Goal: Task Accomplishment & Management: Manage account settings

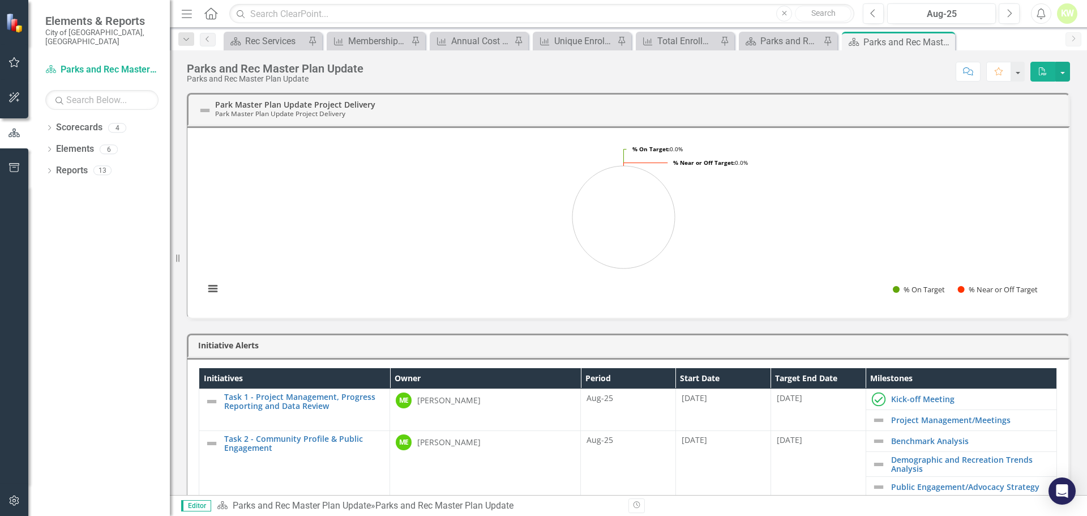
drag, startPoint x: 948, startPoint y: 43, endPoint x: 938, endPoint y: 46, distance: 11.1
click at [0, 0] on icon "Close" at bounding box center [0, 0] width 0 height 0
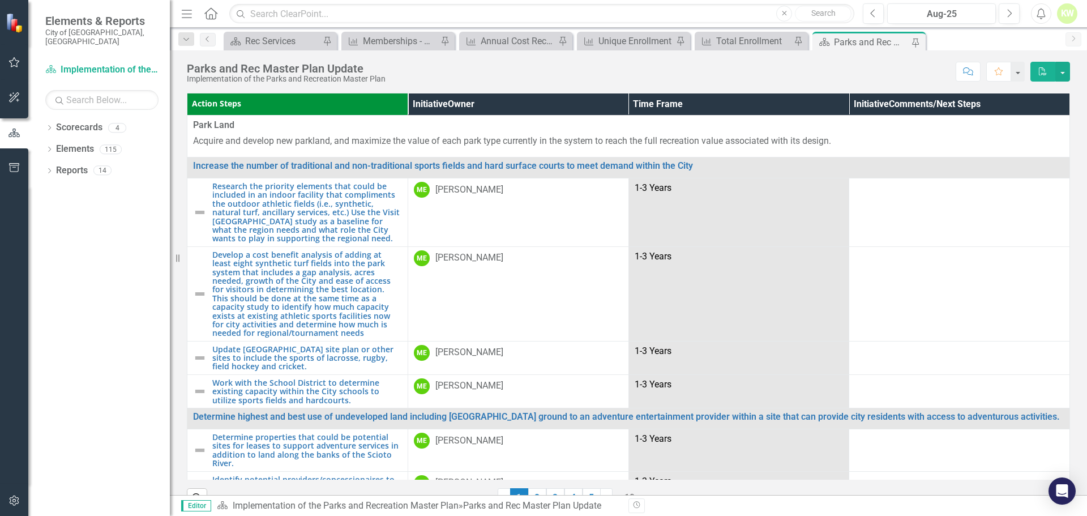
click at [866, 42] on div "Parks and Rec Master Plan Update" at bounding box center [871, 42] width 75 height 14
click at [541, 104] on th "Initiative Owner" at bounding box center [518, 104] width 221 height 22
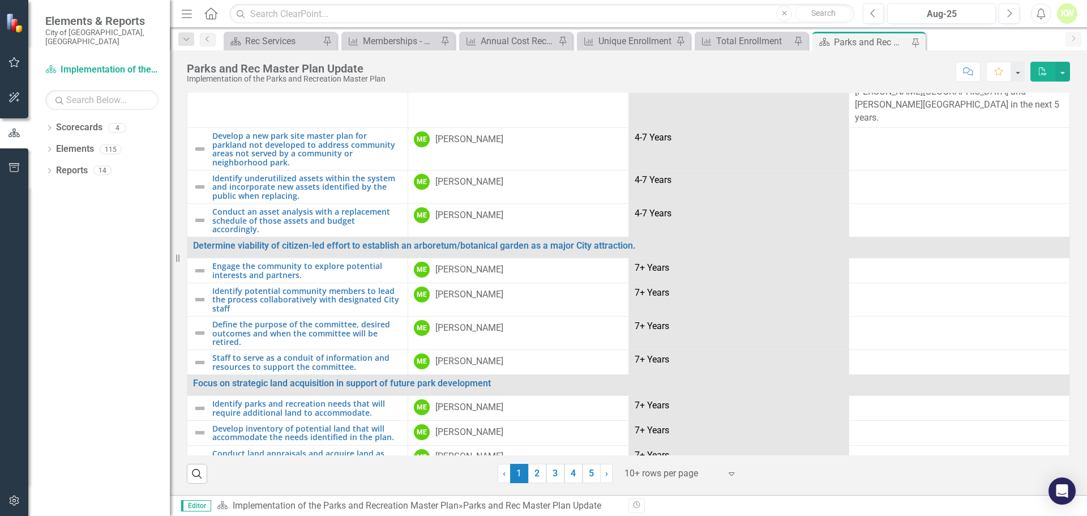
scroll to position [677, 0]
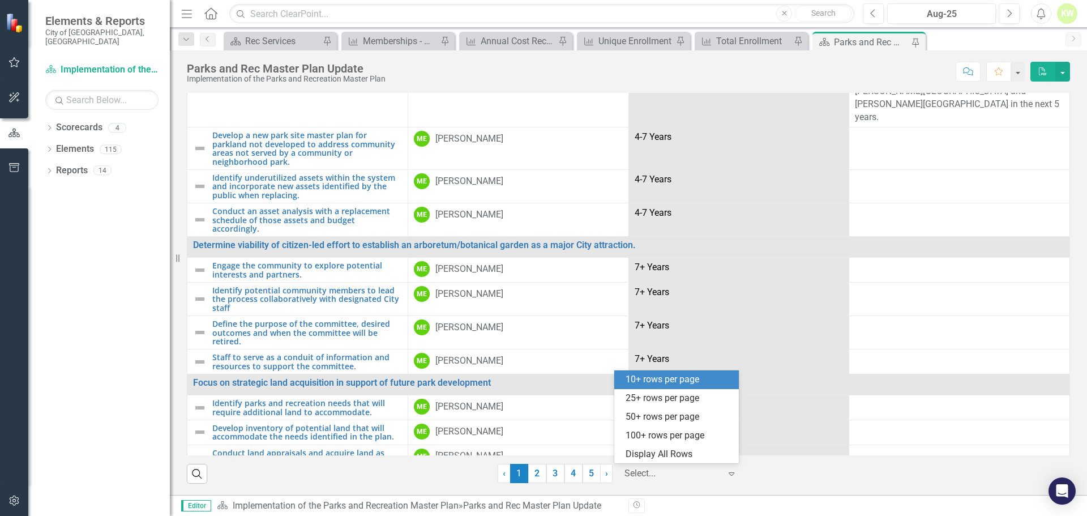
click at [652, 473] on div at bounding box center [673, 473] width 96 height 15
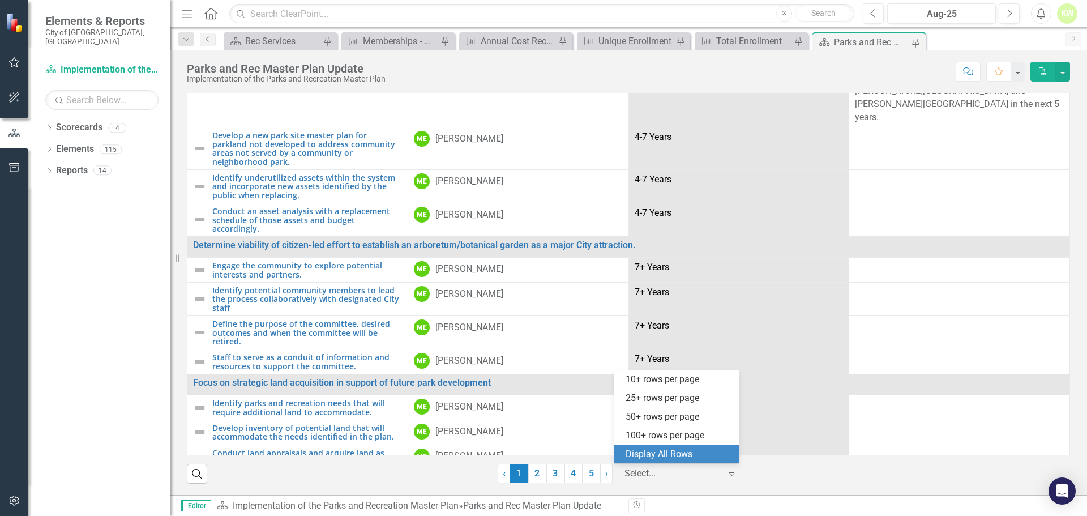
click at [656, 450] on div "Display All Rows" at bounding box center [679, 454] width 106 height 13
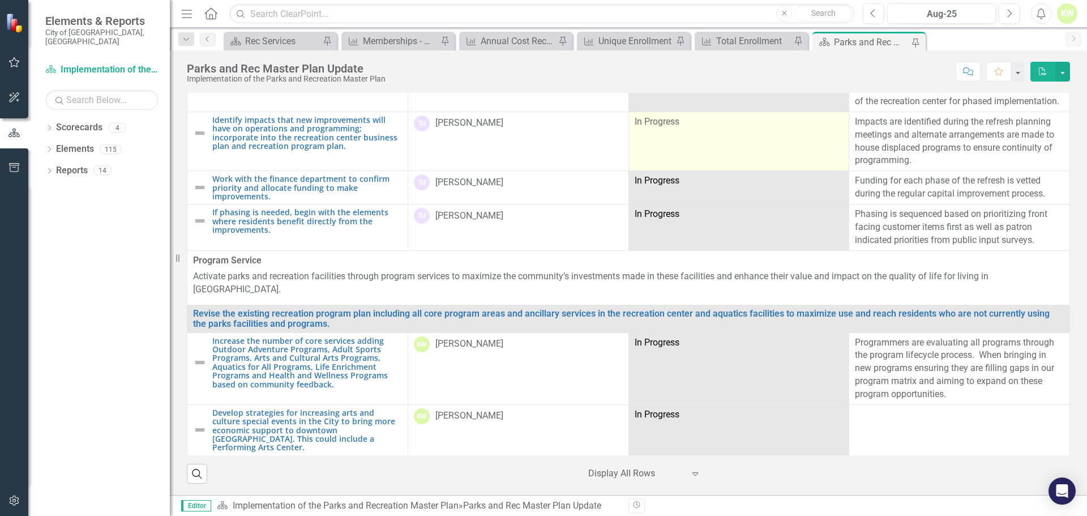
scroll to position [1696, 0]
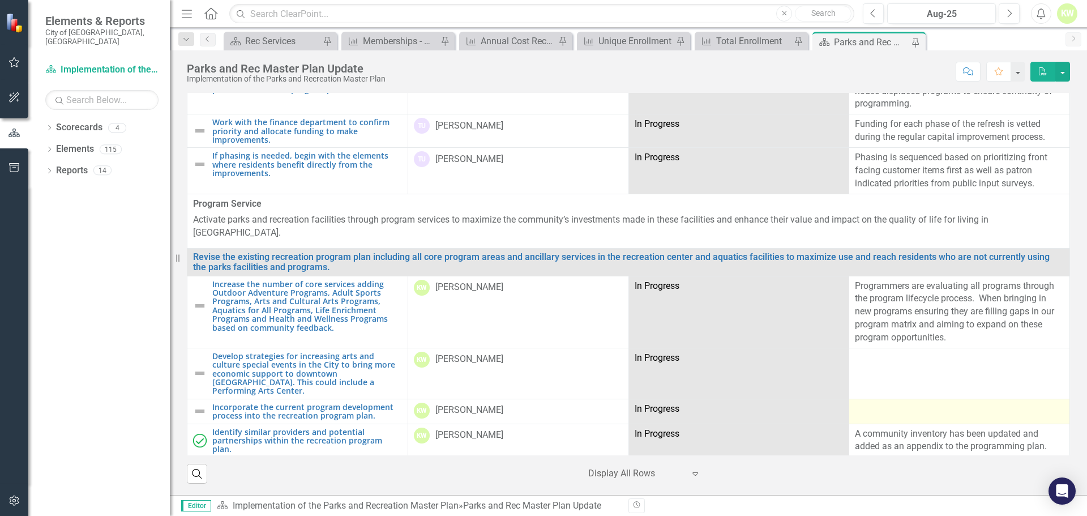
click at [876, 403] on div at bounding box center [959, 410] width 209 height 14
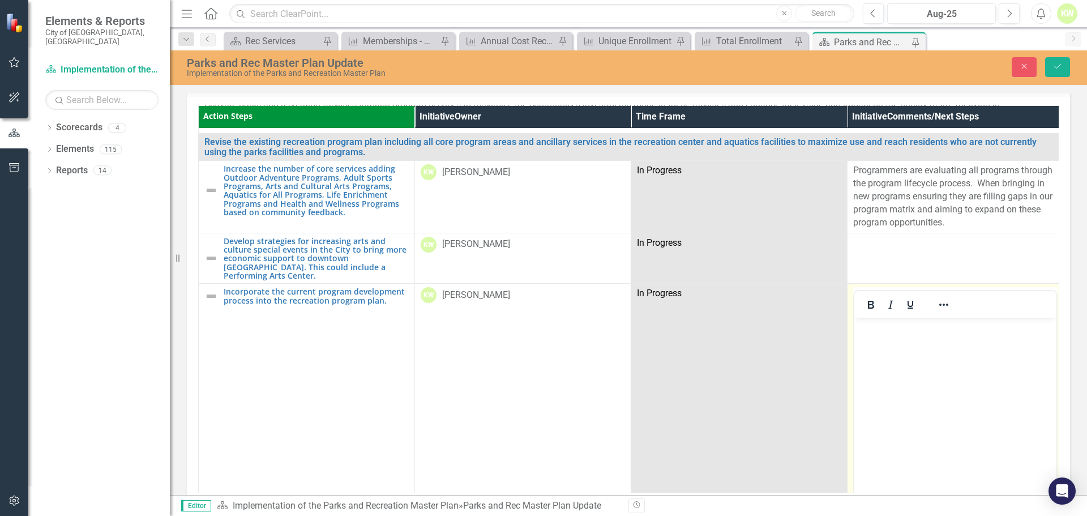
scroll to position [1922, 0]
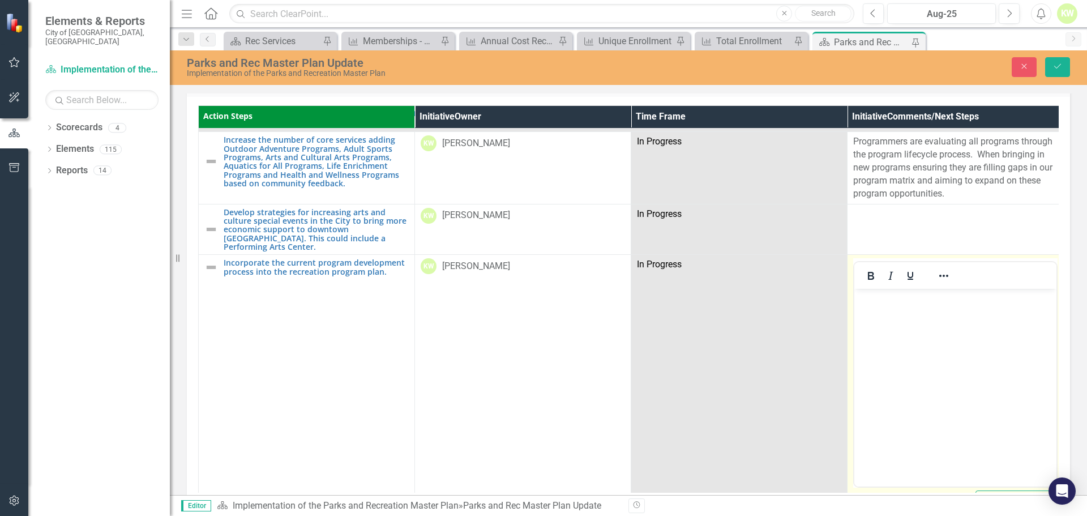
click at [914, 336] on body "Rich Text Area. Press ALT-0 for help." at bounding box center [955, 374] width 202 height 170
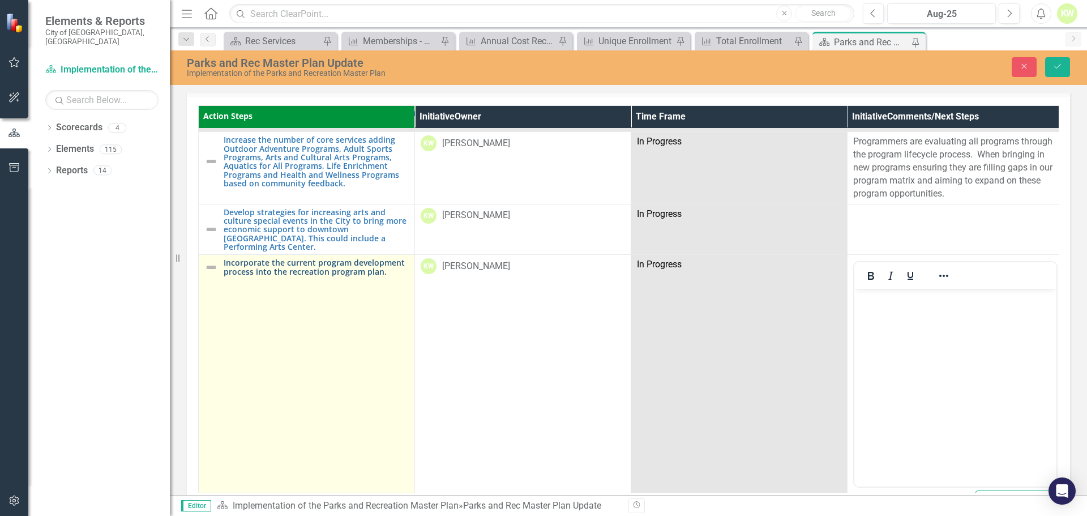
click at [351, 258] on link "Incorporate the current program development process into the recreation program…" at bounding box center [316, 267] width 185 height 18
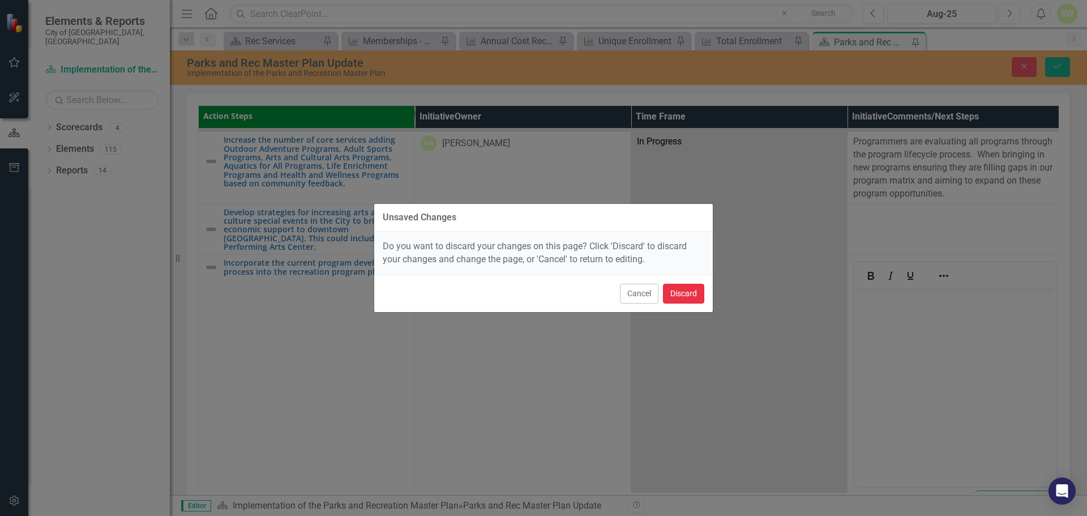
click at [679, 297] on button "Discard" at bounding box center [683, 294] width 41 height 20
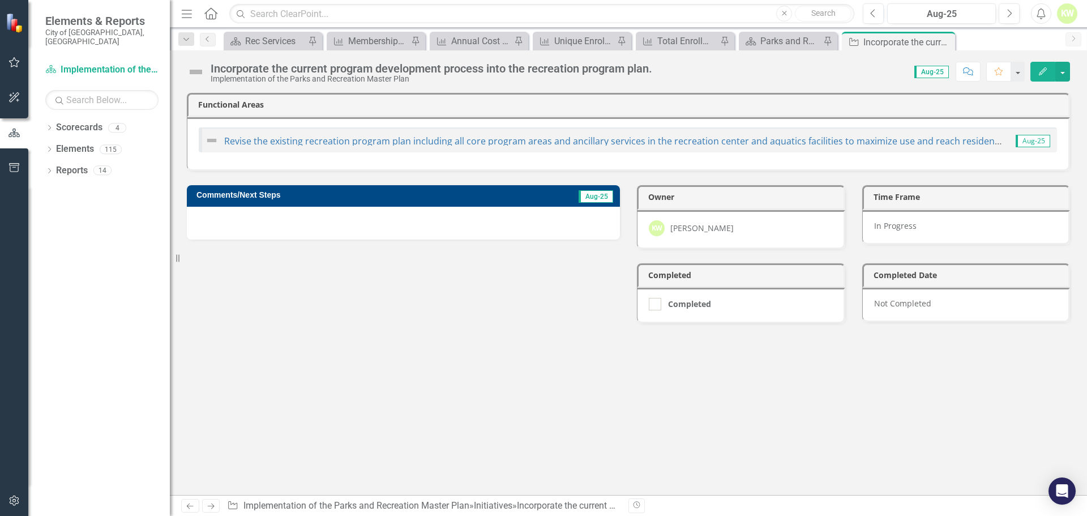
click at [357, 216] on div at bounding box center [403, 223] width 433 height 33
click at [208, 39] on icon "Previous" at bounding box center [207, 39] width 9 height 7
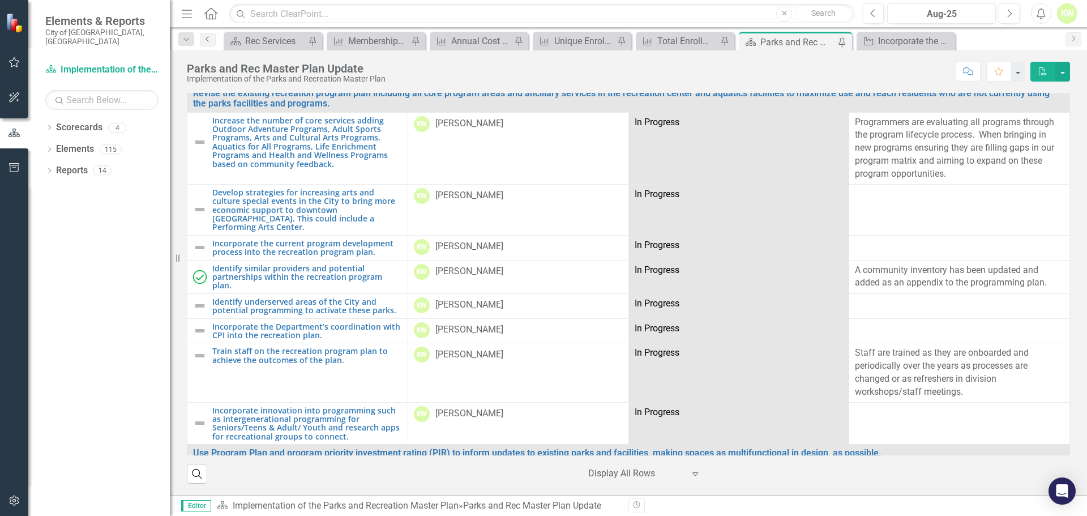
scroll to position [1803, 0]
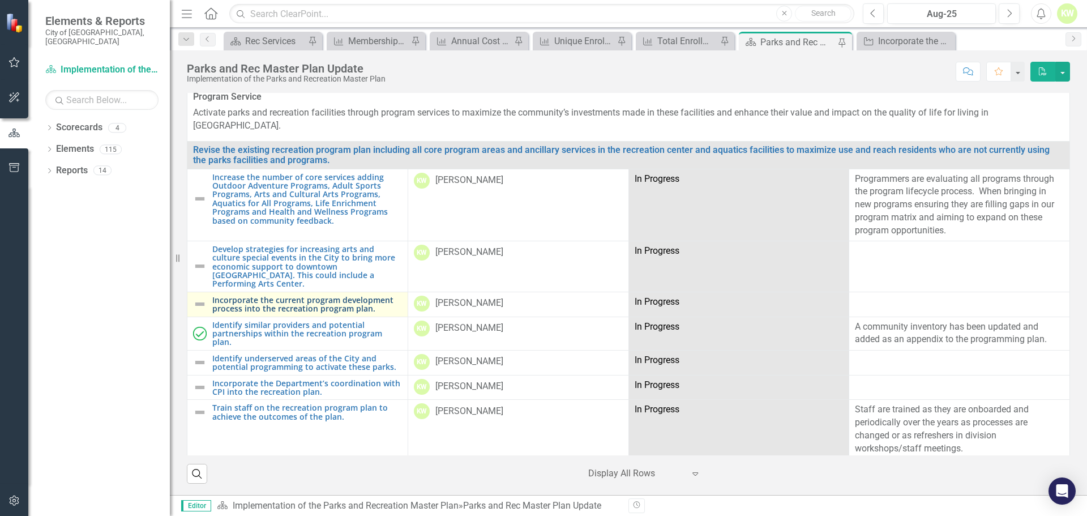
click at [294, 296] on link "Incorporate the current program development process into the recreation program…" at bounding box center [307, 305] width 190 height 18
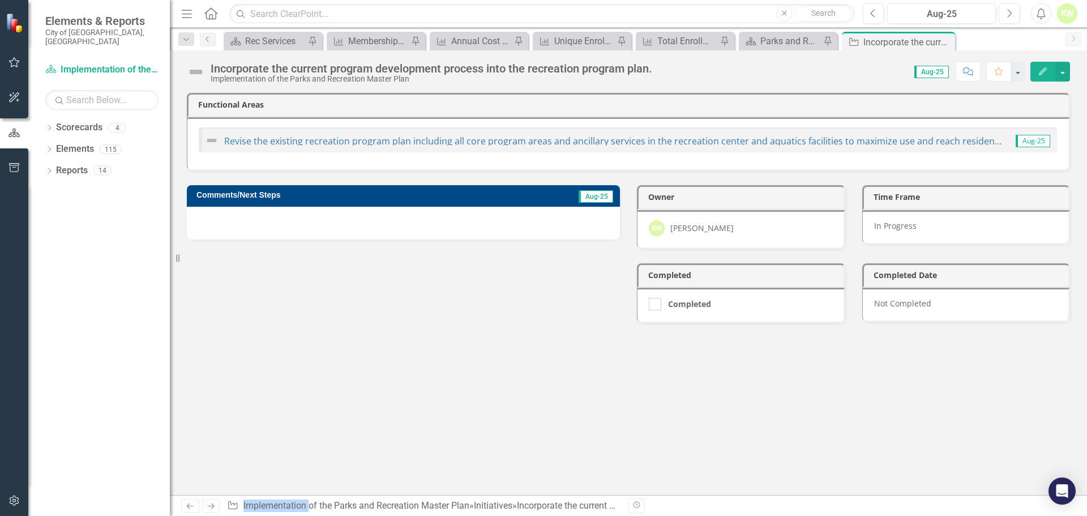
click at [409, 220] on div at bounding box center [403, 223] width 433 height 33
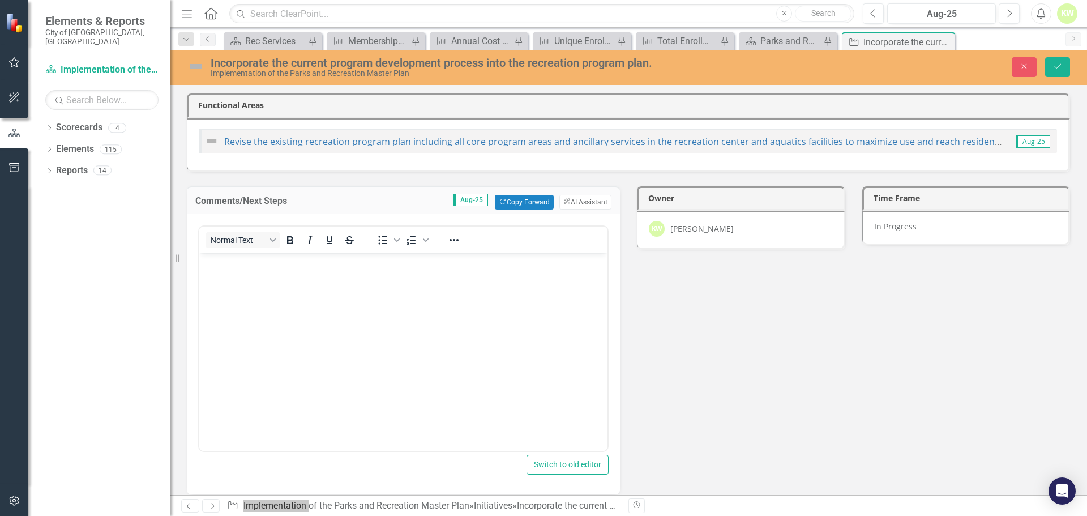
click at [358, 285] on body "Rich Text Area. Press ALT-0 for help." at bounding box center [403, 338] width 408 height 170
click at [195, 67] on img at bounding box center [196, 66] width 18 height 18
click at [196, 67] on img at bounding box center [196, 66] width 18 height 18
click at [1053, 71] on button "Save" at bounding box center [1057, 67] width 25 height 20
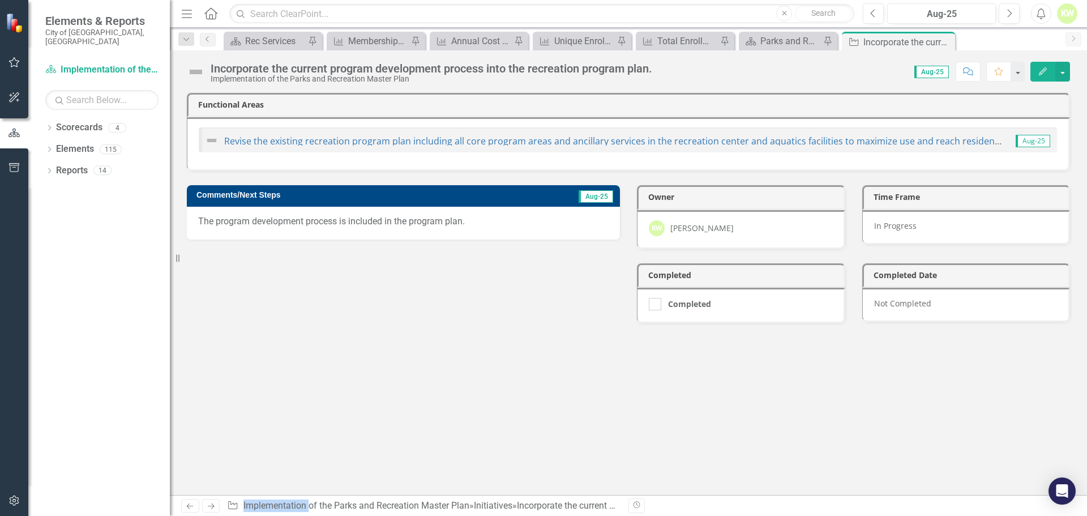
click at [198, 72] on img at bounding box center [196, 72] width 18 height 18
click at [656, 306] on div at bounding box center [655, 304] width 12 height 12
click at [656, 305] on input "Completed" at bounding box center [652, 301] width 7 height 7
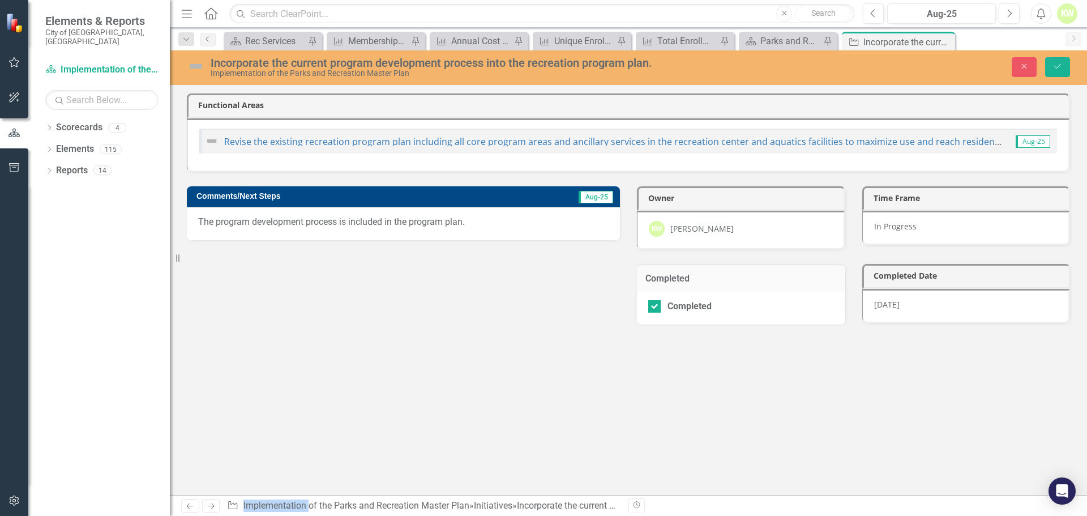
click at [448, 220] on p "The program development process is included in the program plan." at bounding box center [403, 222] width 410 height 13
click at [1030, 67] on button "Close" at bounding box center [1024, 67] width 25 height 20
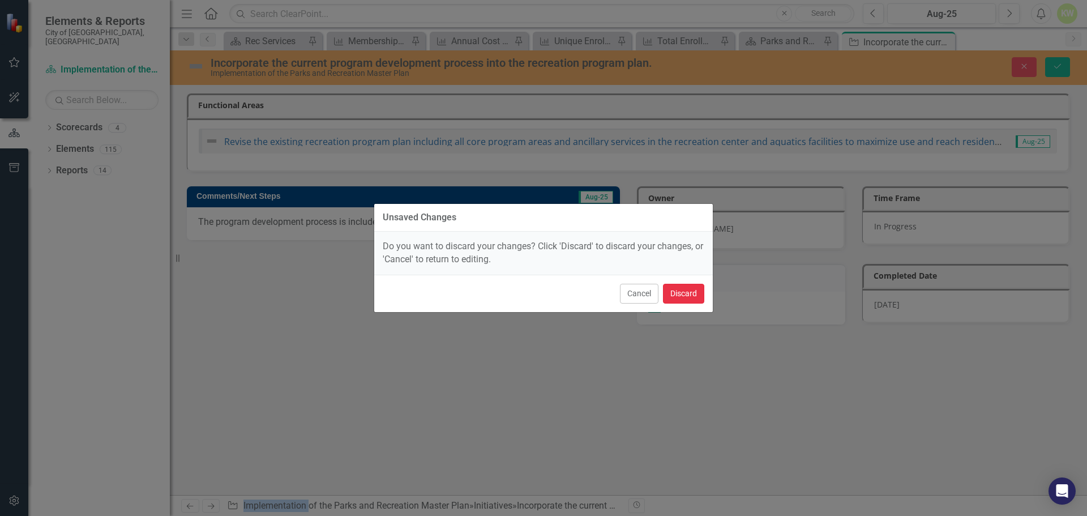
click at [677, 302] on button "Discard" at bounding box center [683, 294] width 41 height 20
checkbox input "false"
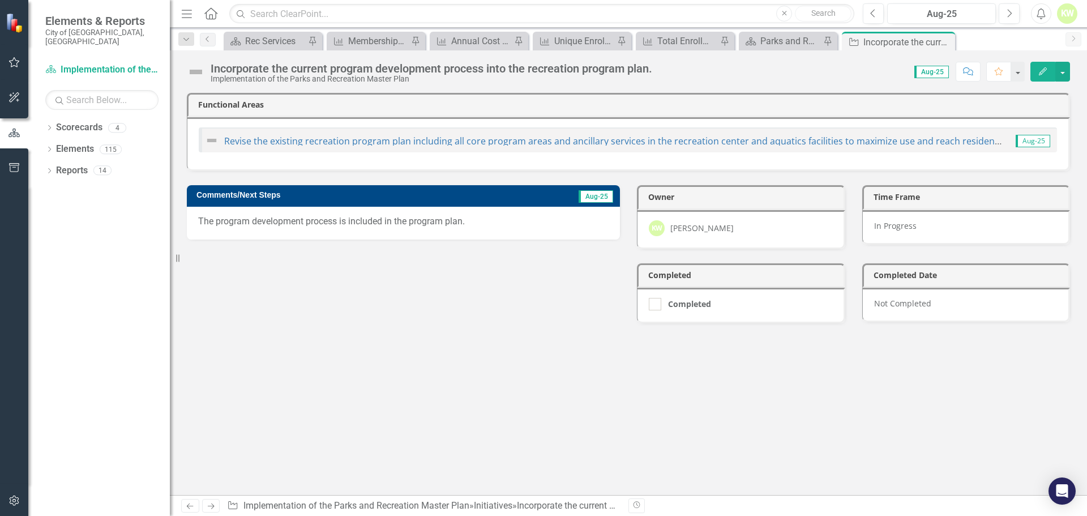
click at [424, 227] on p "The program development process is included in the program plan." at bounding box center [403, 221] width 410 height 13
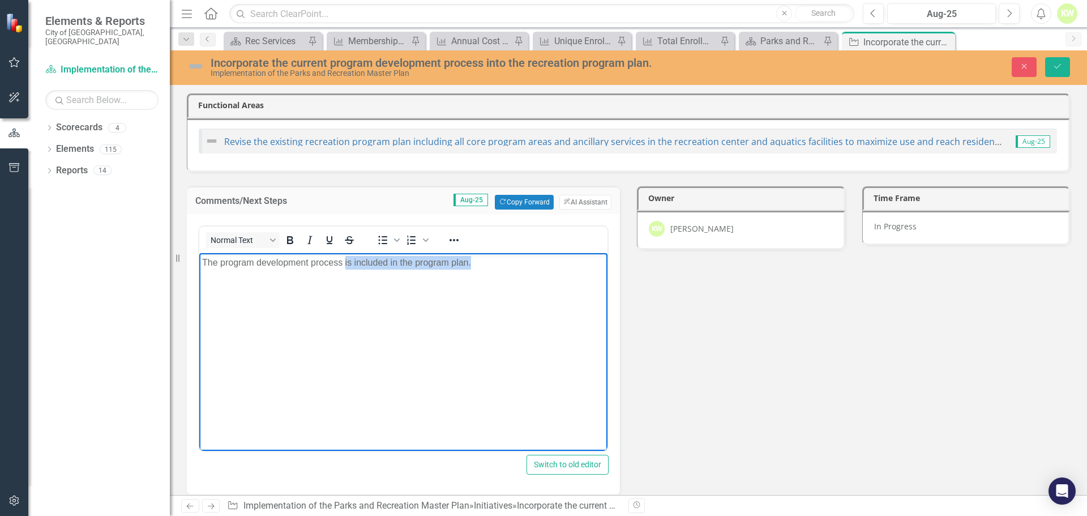
drag, startPoint x: 484, startPoint y: 265, endPoint x: 345, endPoint y: 259, distance: 139.4
click at [345, 259] on p "The program development process is included in the program plan." at bounding box center [403, 262] width 403 height 14
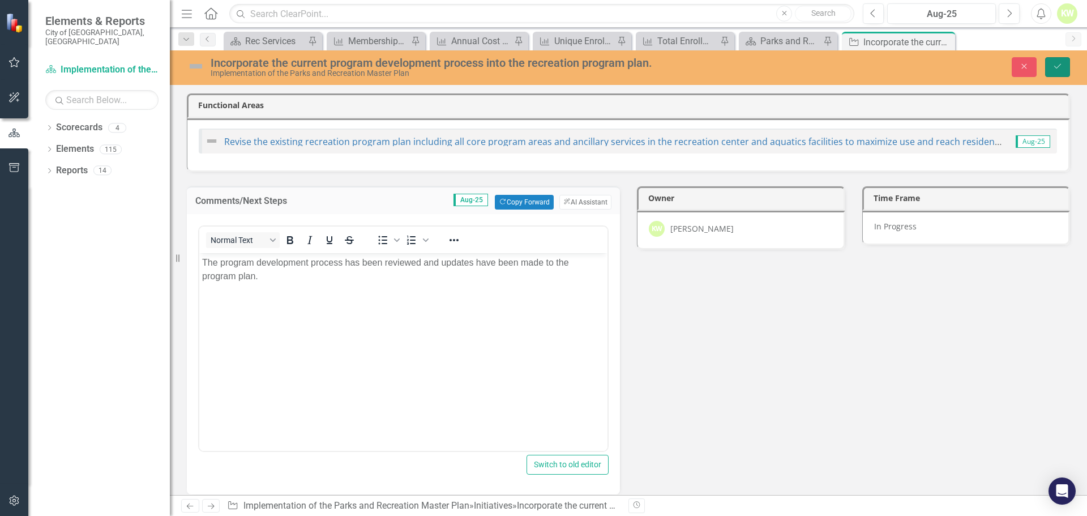
click at [1059, 73] on button "Save" at bounding box center [1057, 67] width 25 height 20
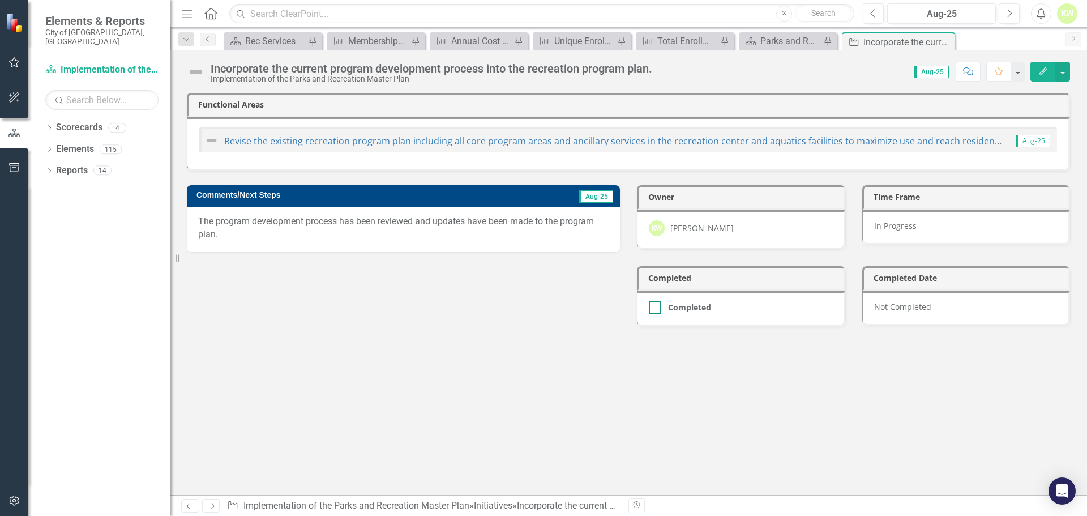
click at [657, 307] on div at bounding box center [655, 307] width 12 height 12
click at [656, 307] on input "Completed" at bounding box center [652, 304] width 7 height 7
checkbox input "true"
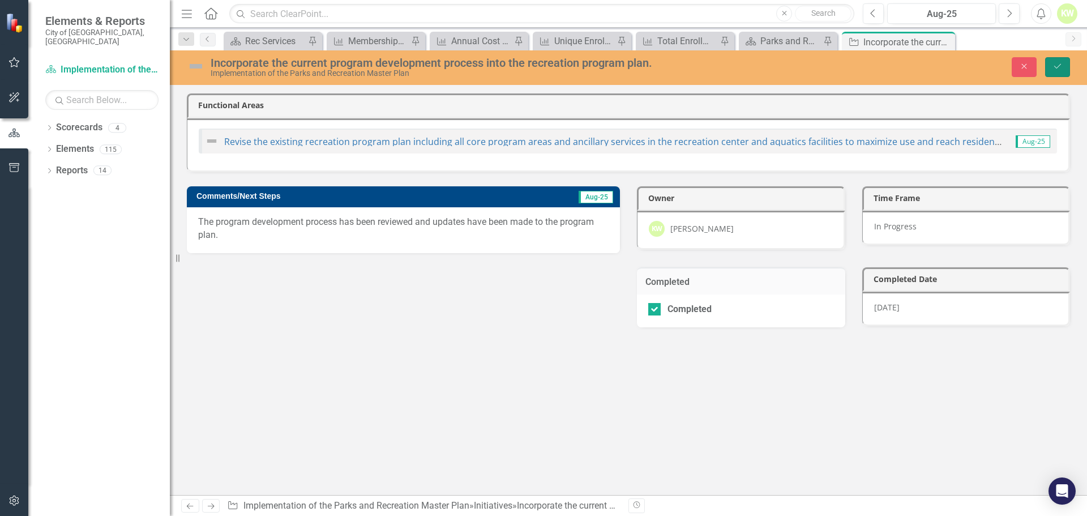
click at [1057, 66] on icon "Save" at bounding box center [1058, 66] width 10 height 8
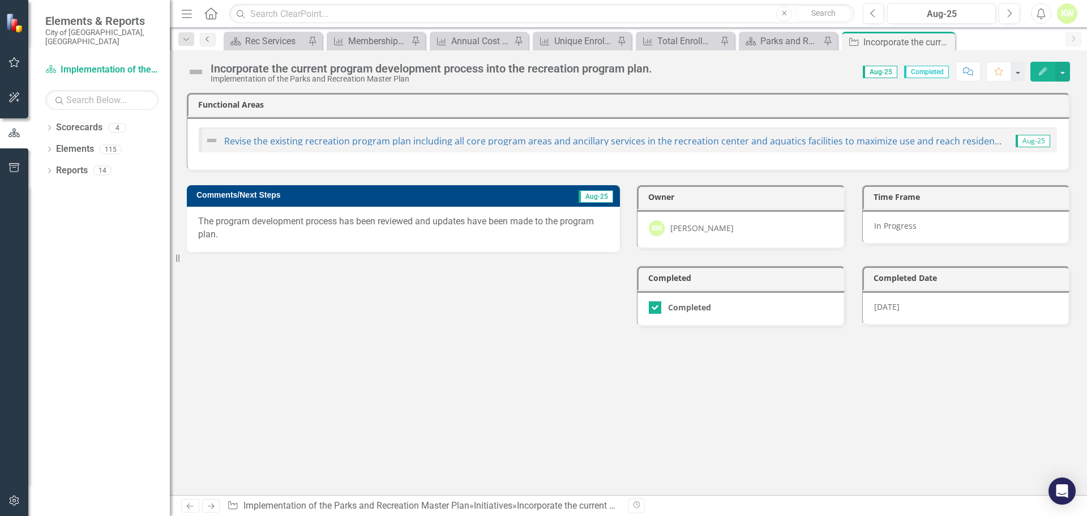
click at [209, 39] on icon "Previous" at bounding box center [207, 39] width 9 height 7
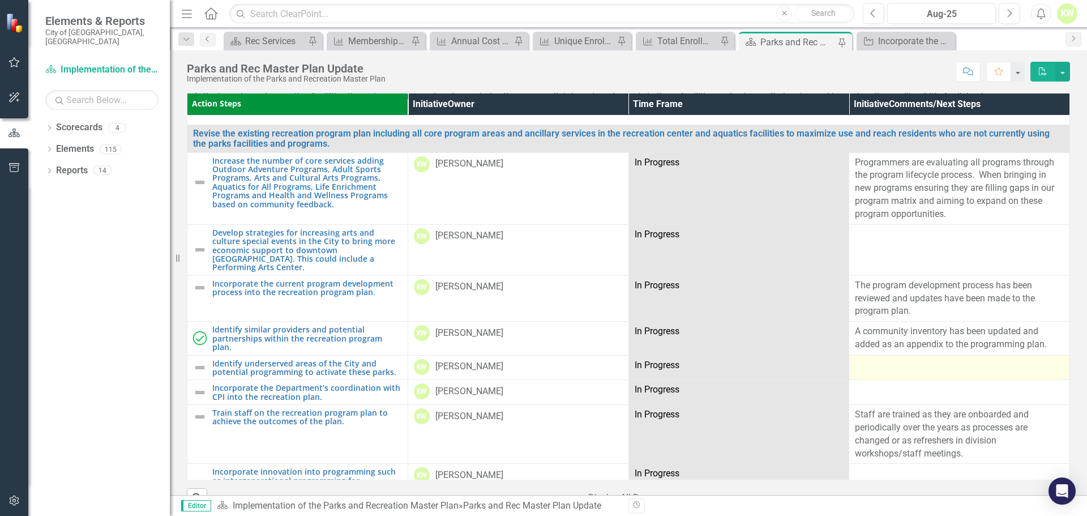
scroll to position [1868, 0]
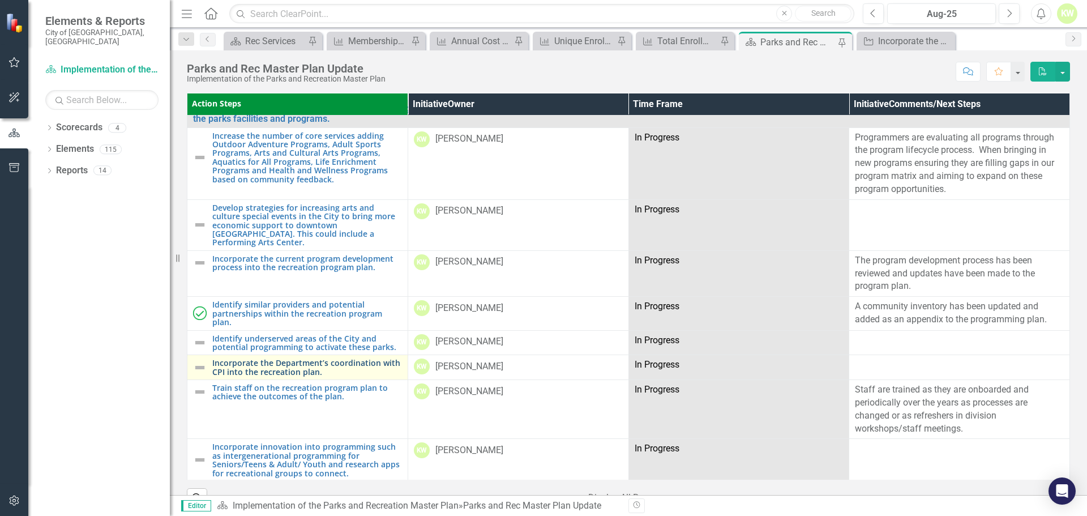
click at [341, 358] on link "Incorporate the Department’s coordination with CPI into the recreation plan." at bounding box center [307, 367] width 190 height 18
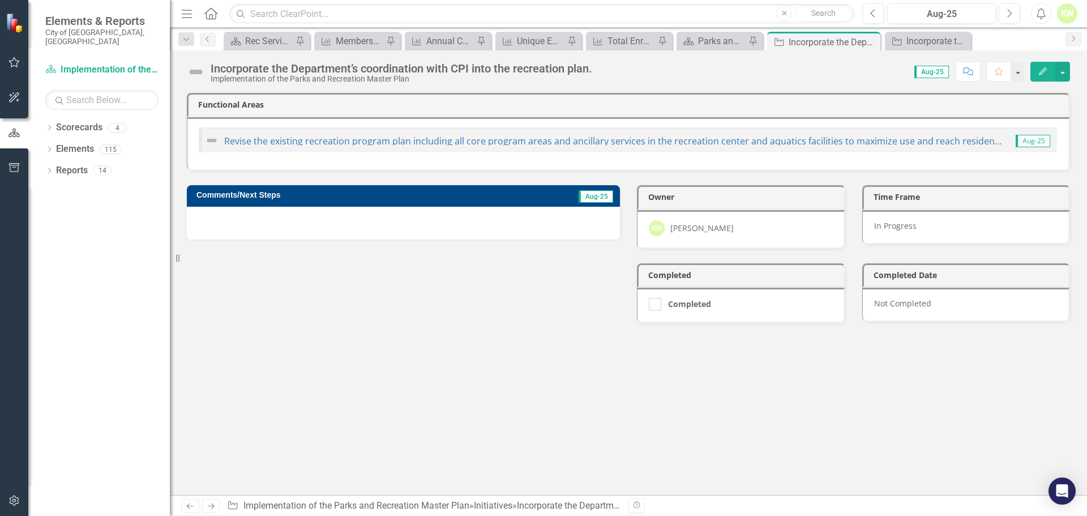
click at [378, 225] on div at bounding box center [403, 223] width 433 height 33
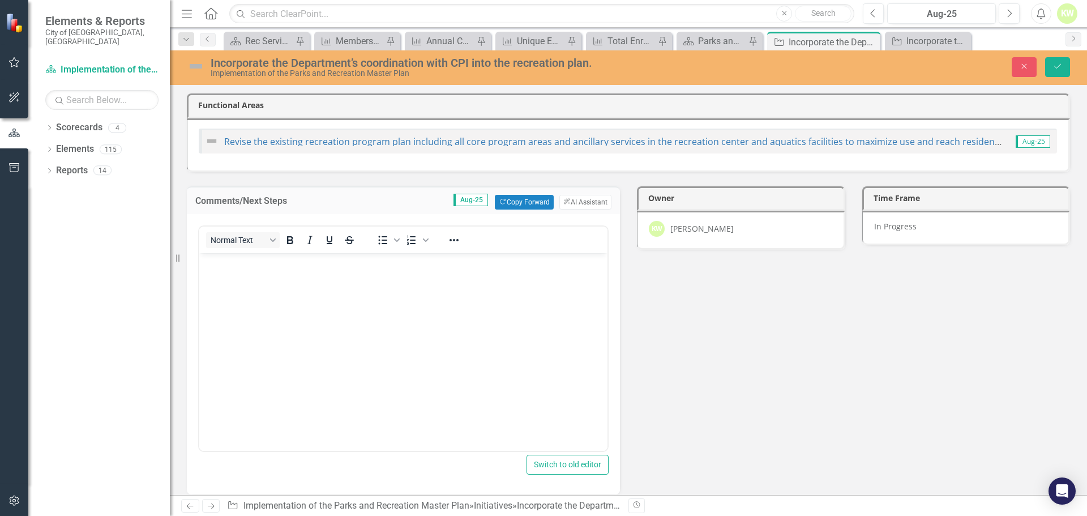
click at [336, 275] on body "Rich Text Area. Press ALT-0 for help." at bounding box center [403, 338] width 408 height 170
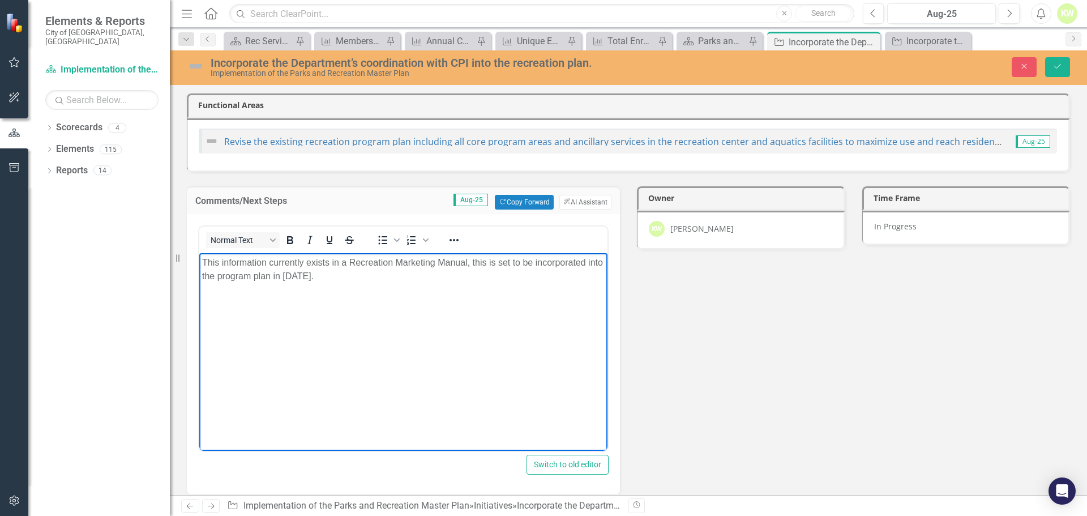
click at [496, 263] on p "This information currently exists in a Recreation Marketing Manual, this is set…" at bounding box center [403, 268] width 403 height 27
click at [499, 323] on body "This information currently exists in a Recreation Marketing Manual, this is set…" at bounding box center [403, 338] width 408 height 170
click at [1059, 68] on icon "Save" at bounding box center [1058, 66] width 10 height 8
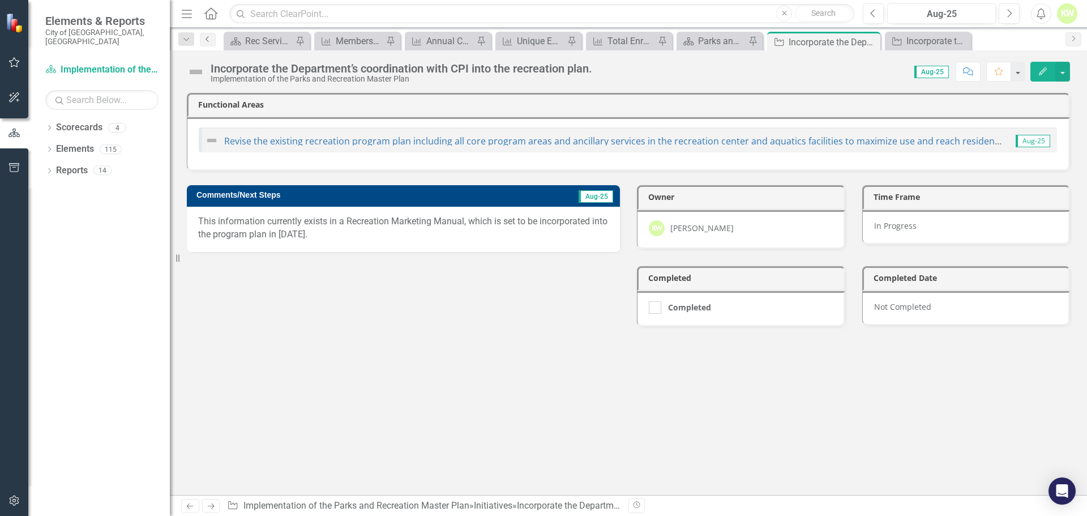
click at [208, 39] on icon "Previous" at bounding box center [207, 39] width 9 height 7
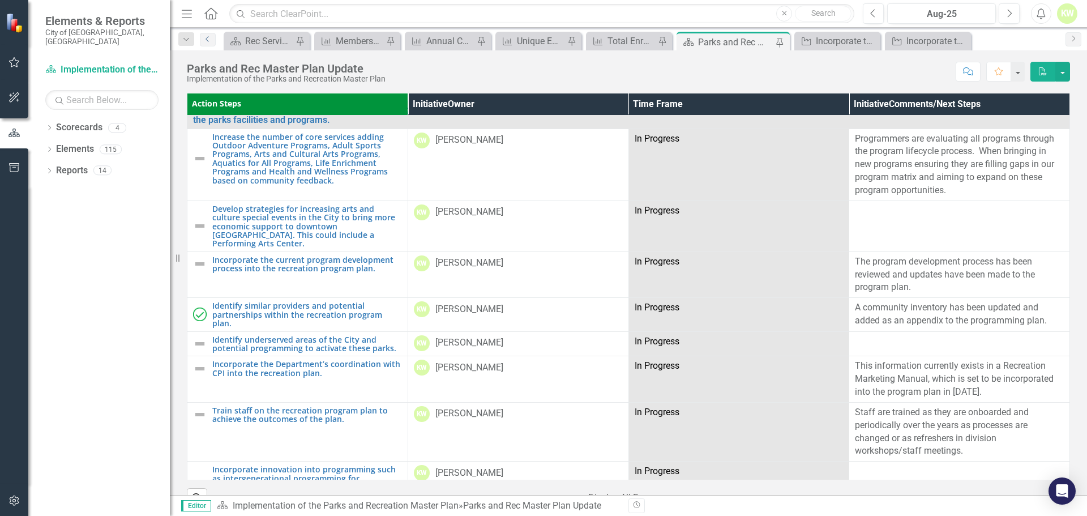
scroll to position [1868, 0]
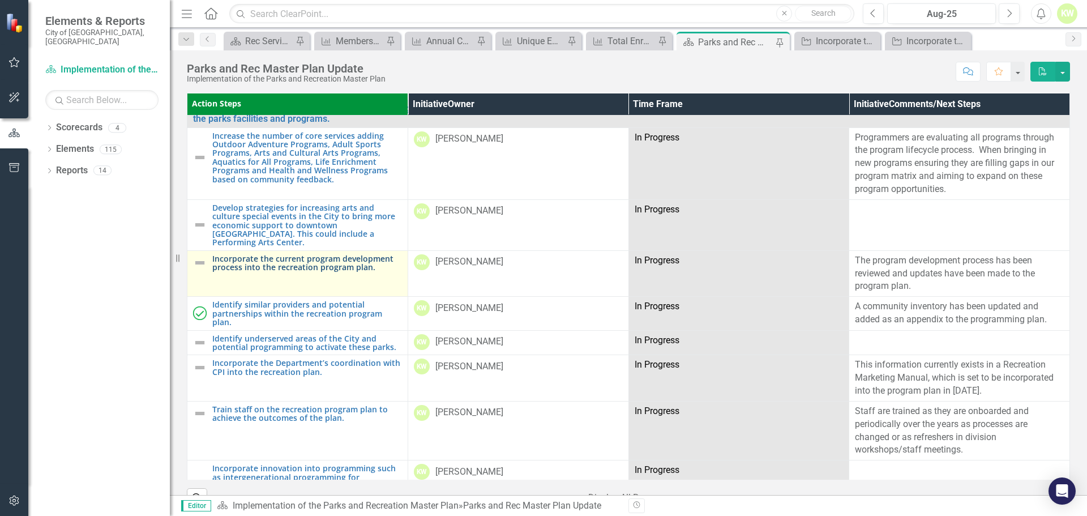
click at [225, 254] on link "Incorporate the current program development process into the recreation program…" at bounding box center [307, 263] width 190 height 18
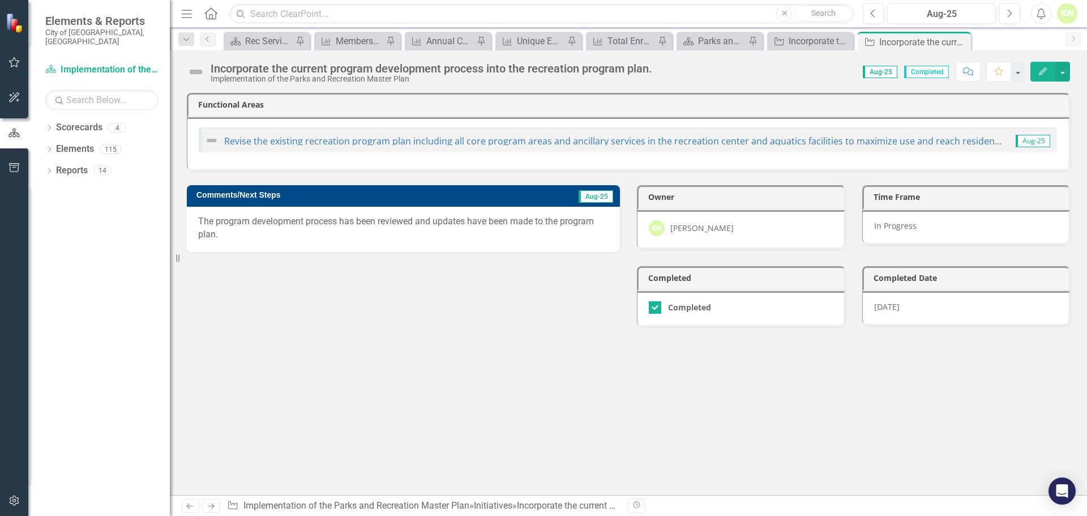
click at [200, 71] on img at bounding box center [196, 72] width 18 height 18
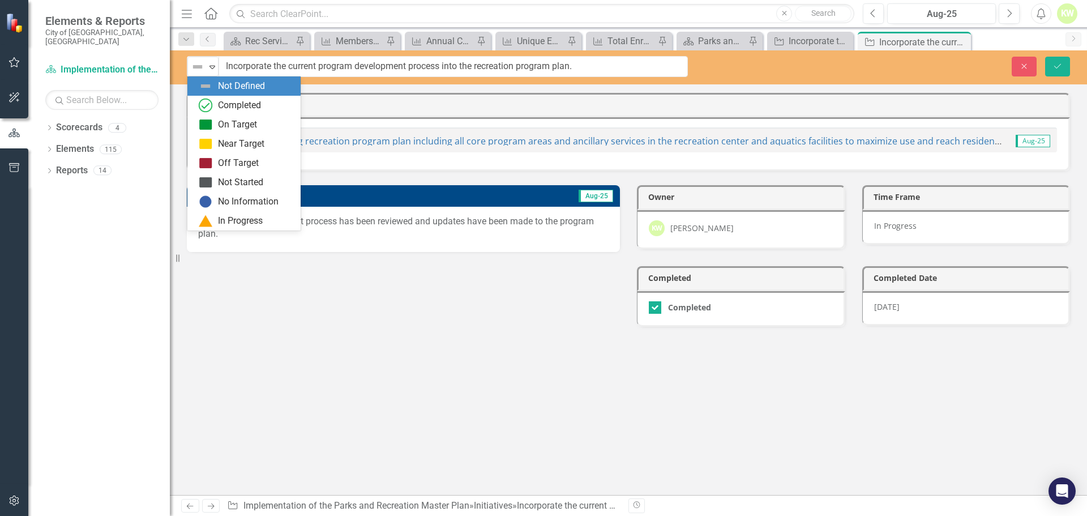
click at [200, 71] on img at bounding box center [198, 67] width 14 height 14
click at [211, 104] on img at bounding box center [206, 106] width 14 height 14
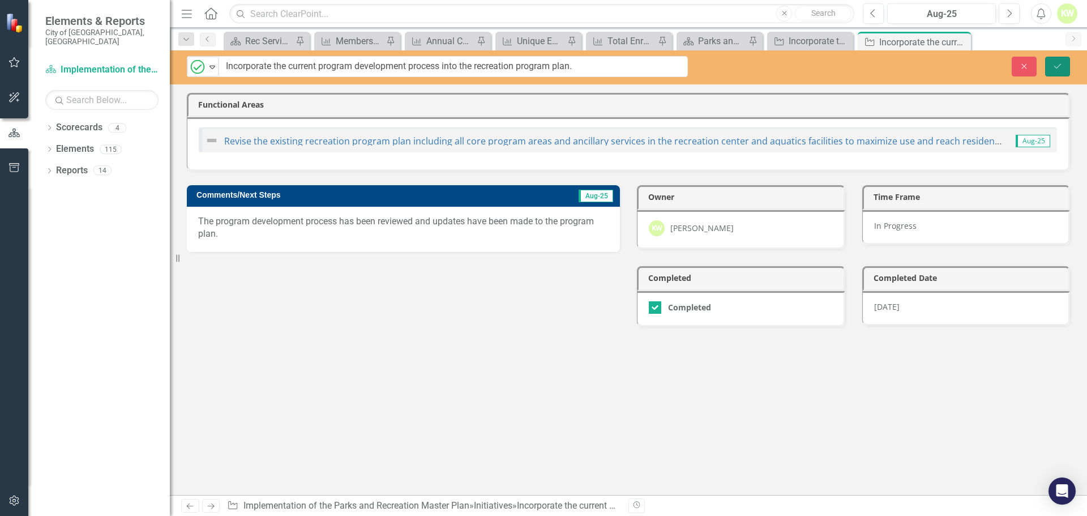
click at [1057, 65] on icon "Save" at bounding box center [1058, 66] width 10 height 8
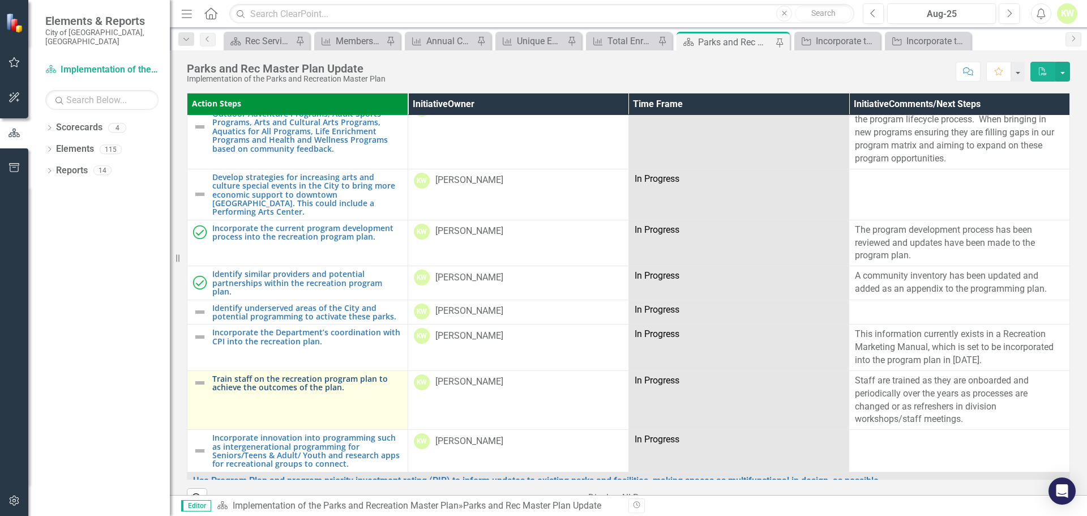
scroll to position [1925, 0]
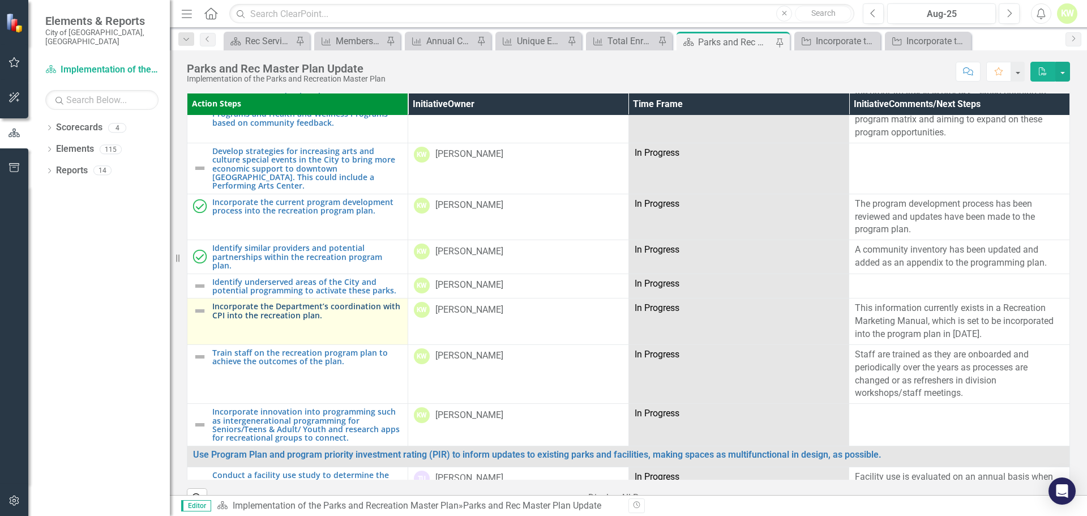
click at [282, 302] on link "Incorporate the Department’s coordination with CPI into the recreation plan." at bounding box center [307, 311] width 190 height 18
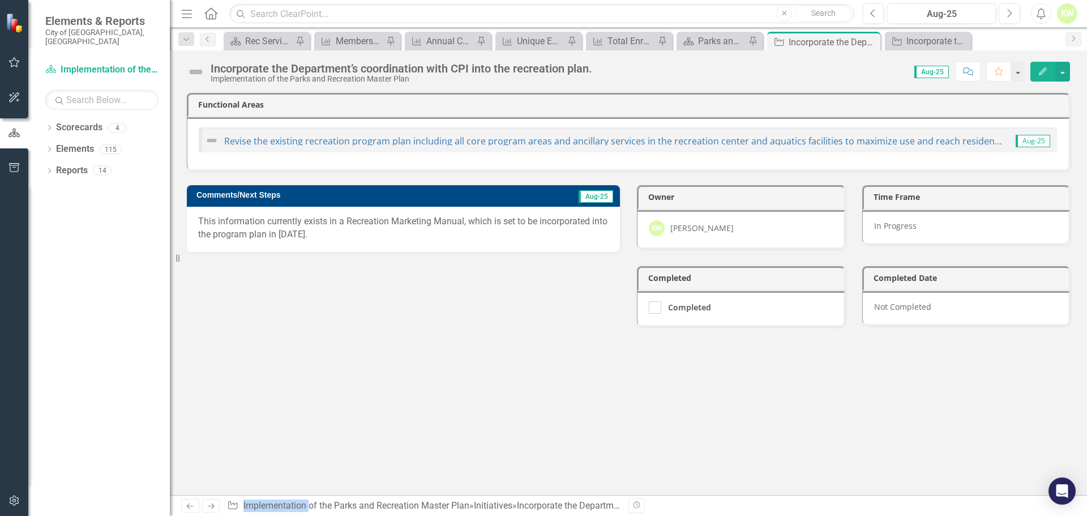
click at [195, 71] on img at bounding box center [196, 72] width 18 height 18
click at [196, 71] on img at bounding box center [196, 72] width 18 height 18
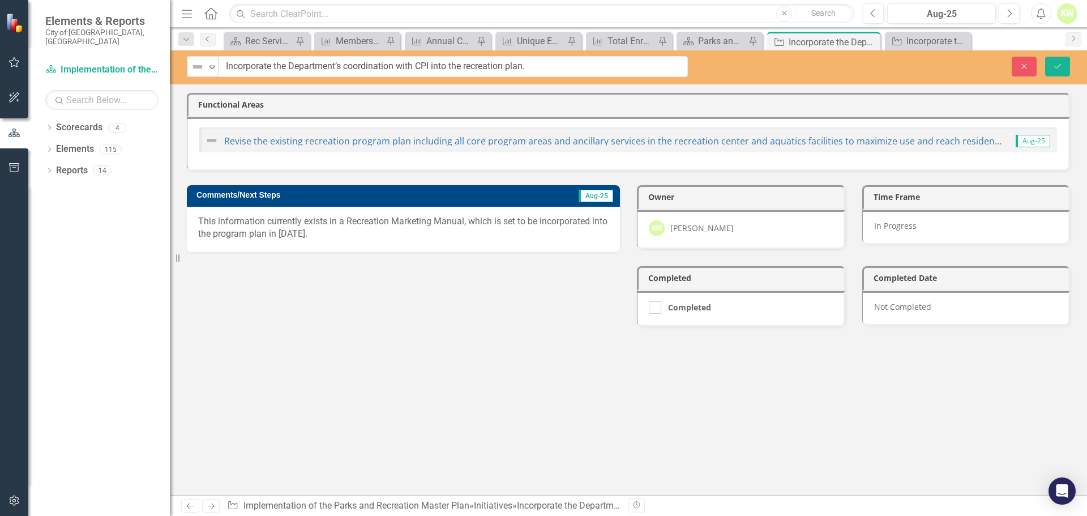
click at [196, 71] on img at bounding box center [198, 67] width 14 height 14
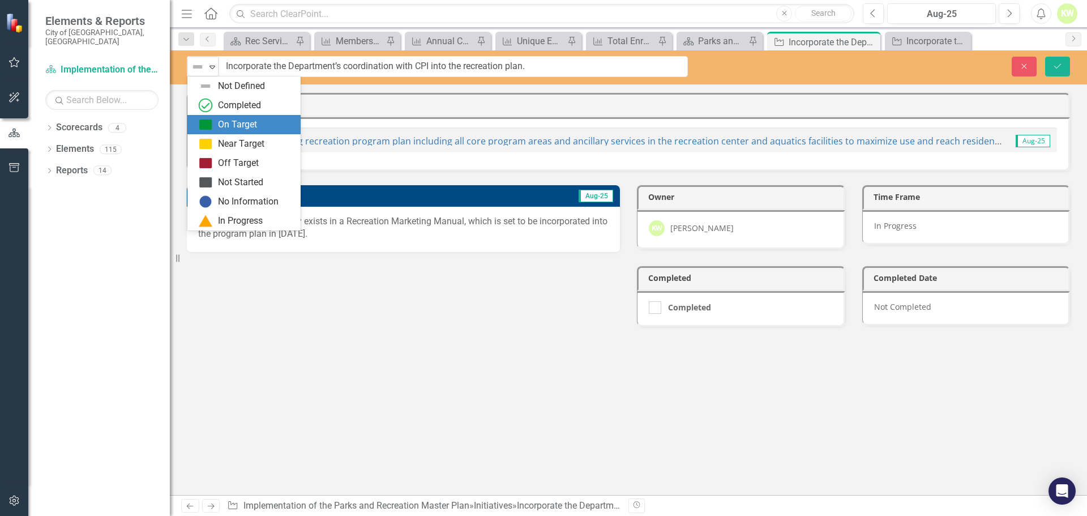
click at [220, 130] on div "On Target" at bounding box center [237, 124] width 39 height 13
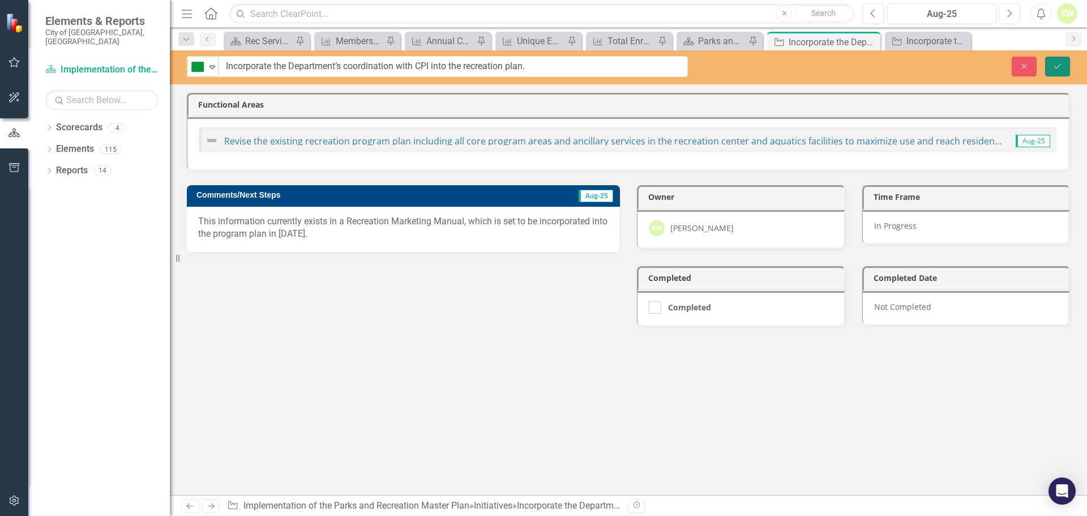
click at [1062, 72] on button "Save" at bounding box center [1057, 67] width 25 height 20
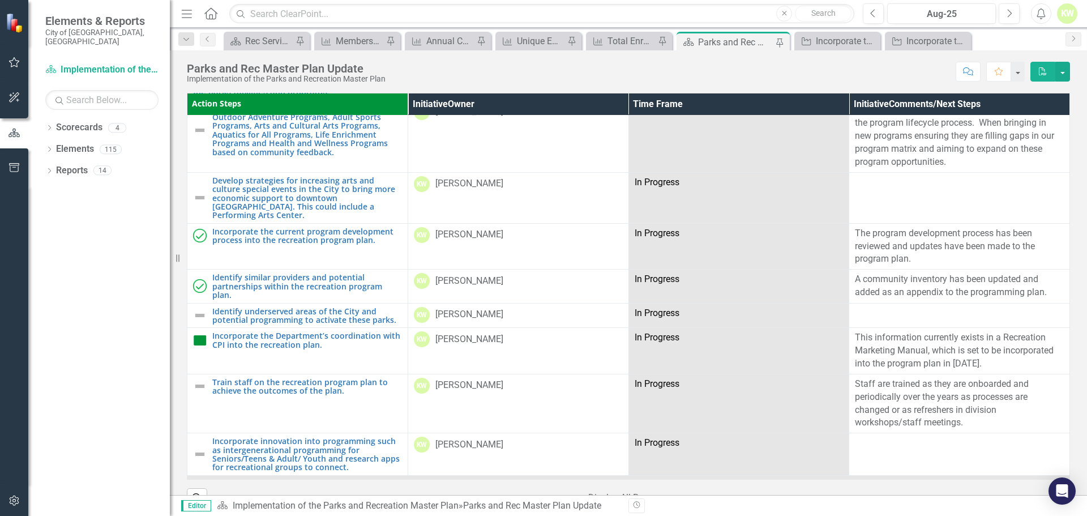
scroll to position [1925, 0]
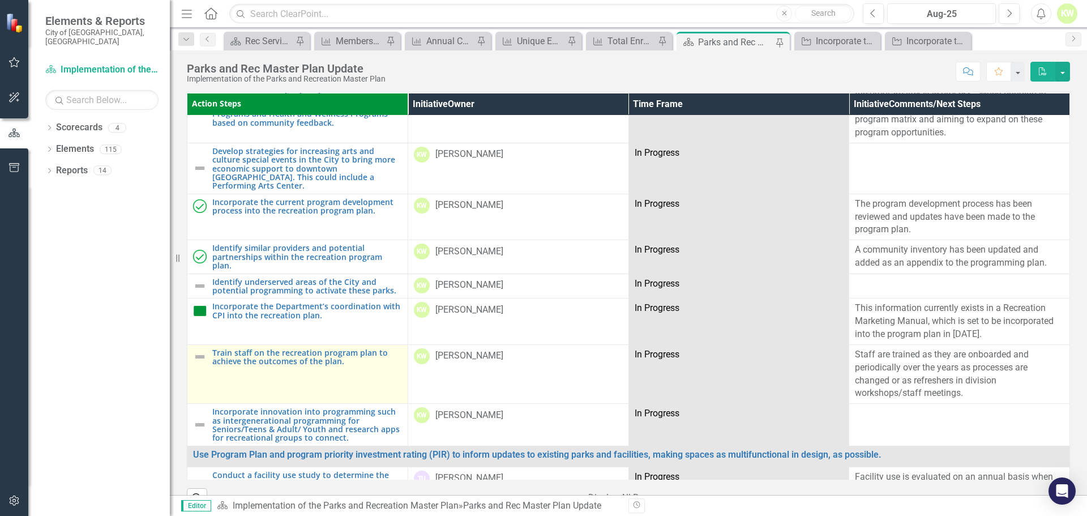
click at [198, 350] on img at bounding box center [200, 357] width 14 height 14
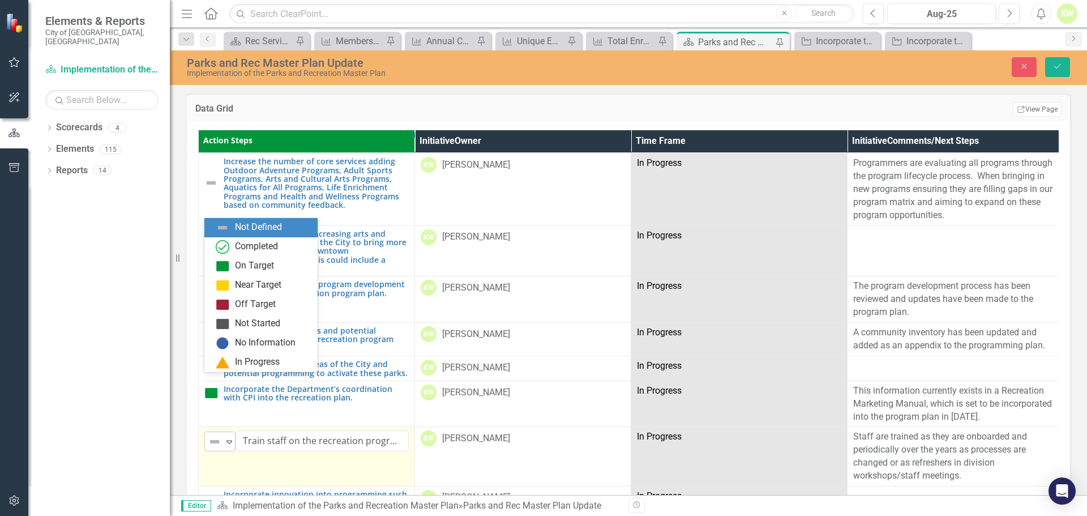
click at [218, 435] on img at bounding box center [215, 442] width 14 height 14
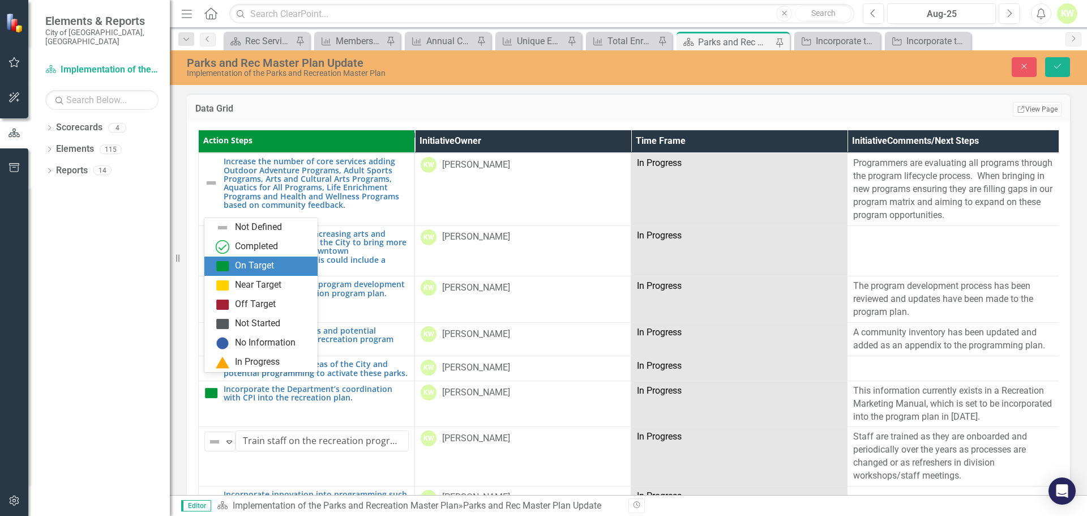
click at [249, 272] on div "On Target" at bounding box center [254, 265] width 39 height 13
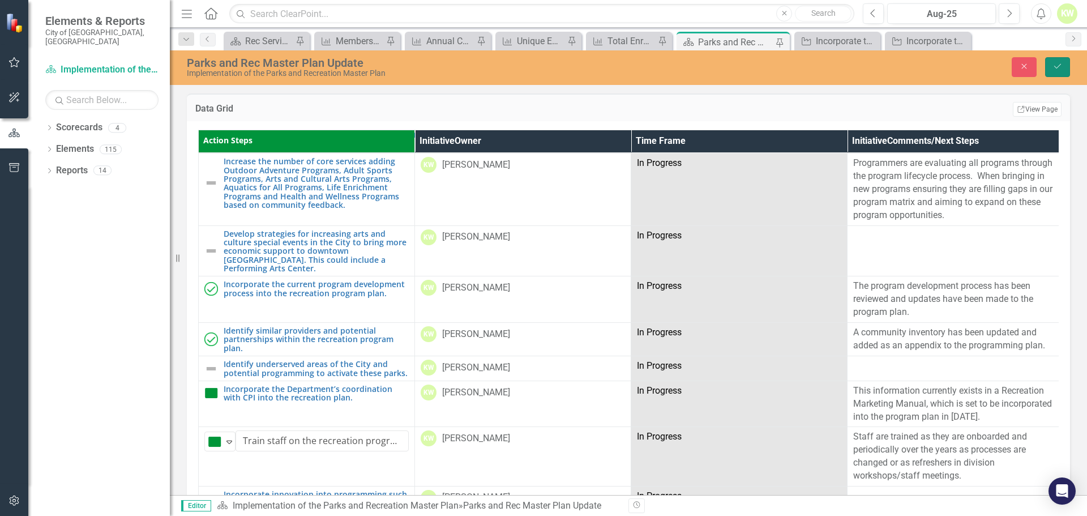
click at [1057, 71] on button "Save" at bounding box center [1057, 67] width 25 height 20
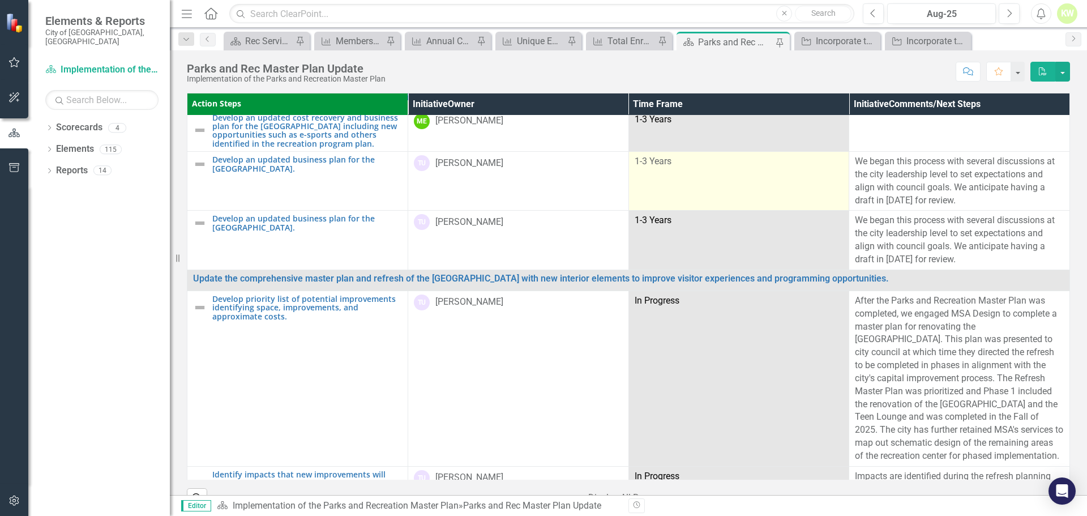
scroll to position [1359, 0]
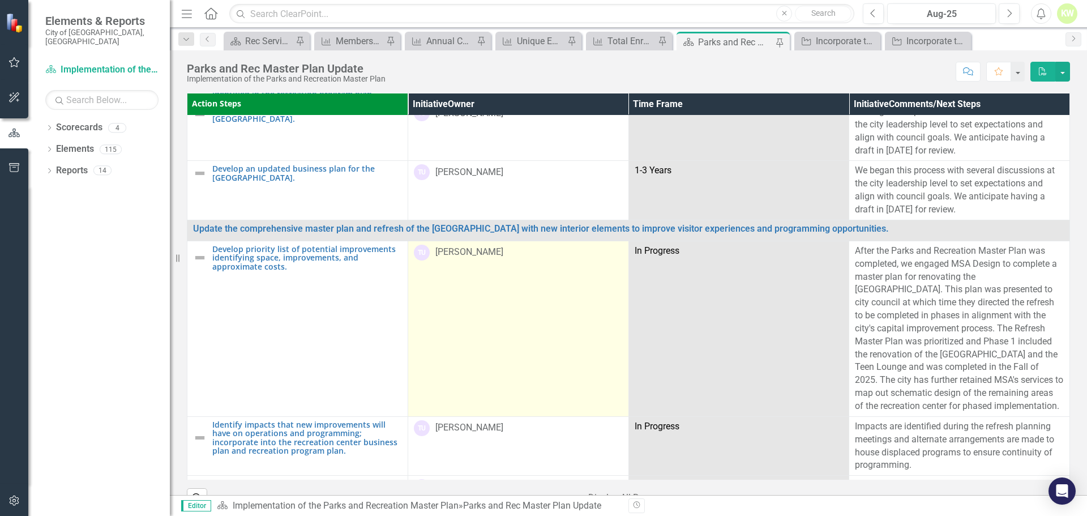
click at [551, 338] on td "TU [PERSON_NAME]" at bounding box center [518, 329] width 221 height 176
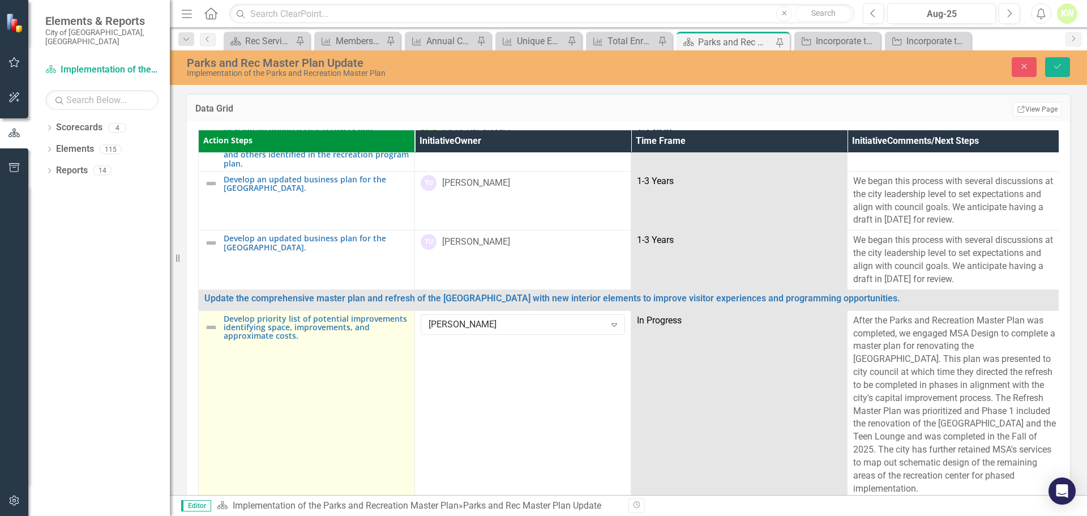
click at [340, 376] on td "Develop priority list of potential improvements identifying space, improvements…" at bounding box center [307, 404] width 216 height 189
click at [343, 314] on link "Develop priority list of potential improvements identifying space, improvements…" at bounding box center [316, 327] width 185 height 26
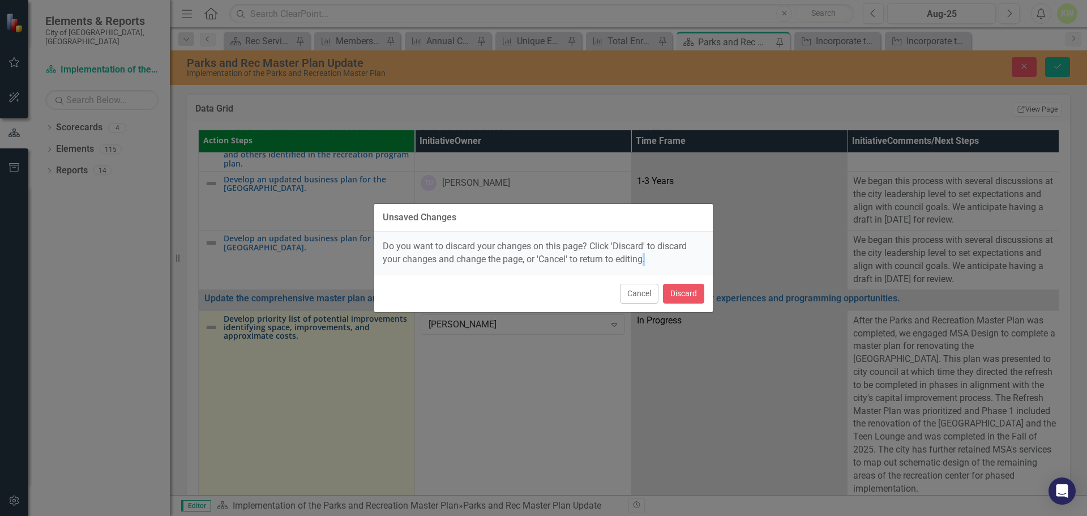
click at [343, 285] on div "Unsaved Changes Do you want to discard your changes on this page? Click 'Discar…" at bounding box center [543, 258] width 1087 height 516
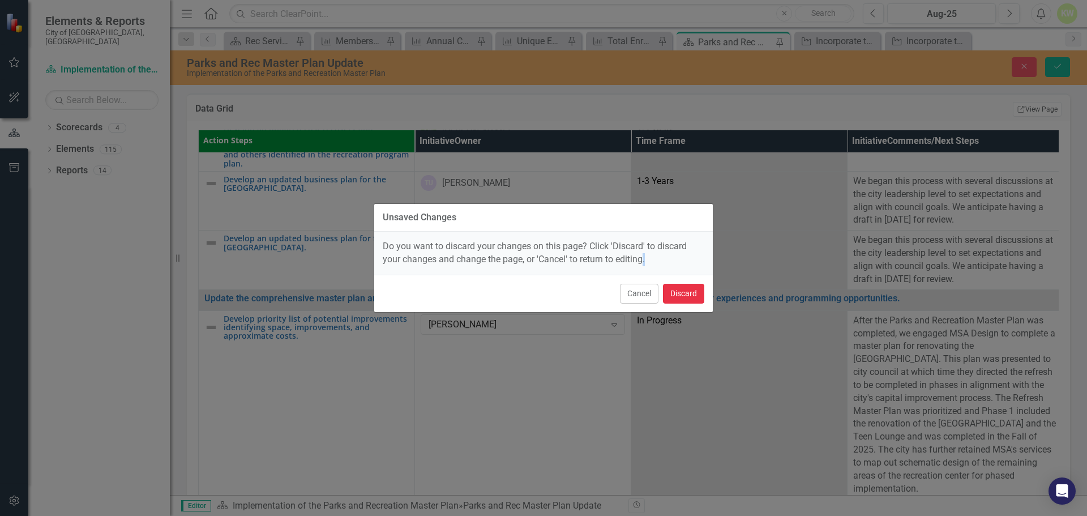
click at [682, 298] on button "Discard" at bounding box center [683, 294] width 41 height 20
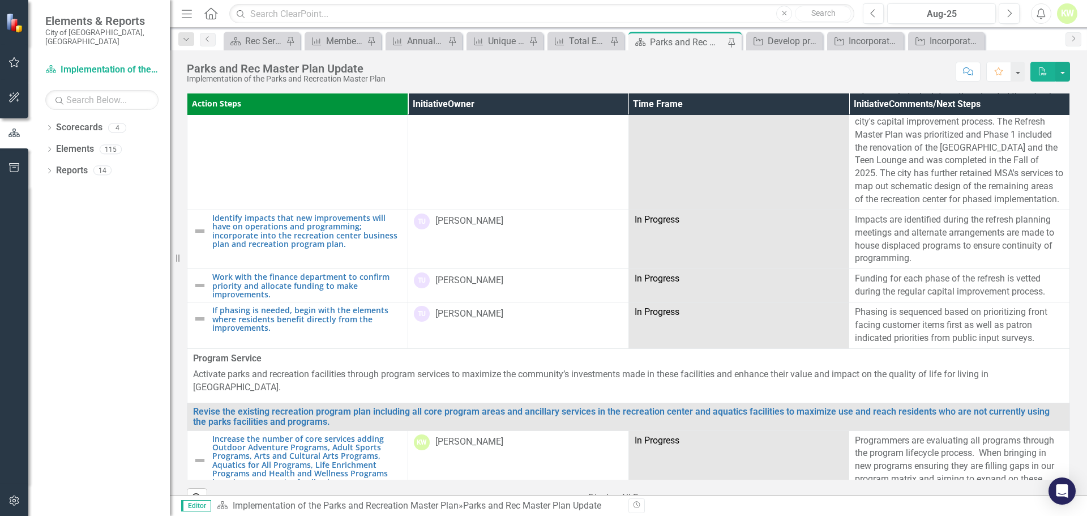
scroll to position [1585, 0]
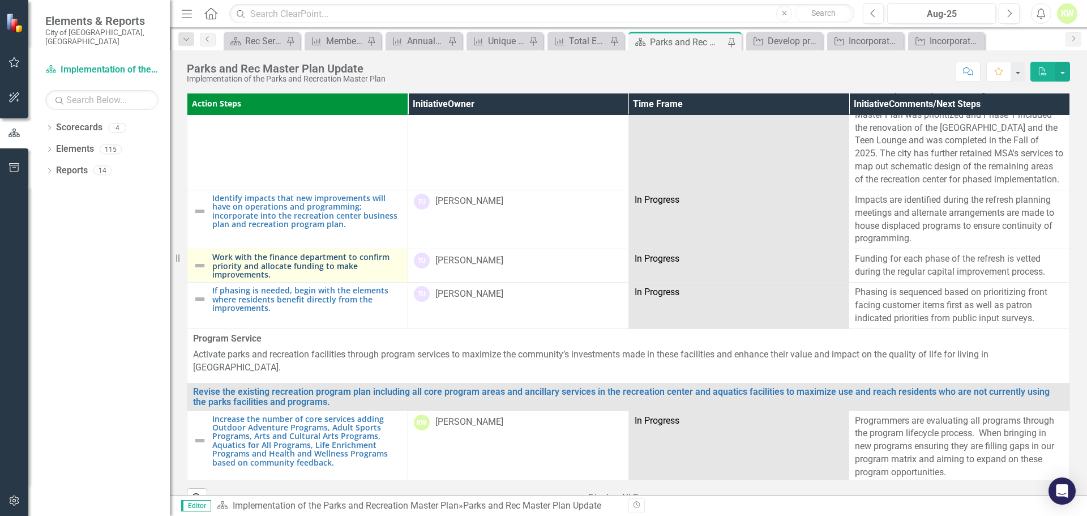
click at [318, 274] on link "Work with the finance department to confirm priority and allocate funding to ma…" at bounding box center [307, 266] width 190 height 26
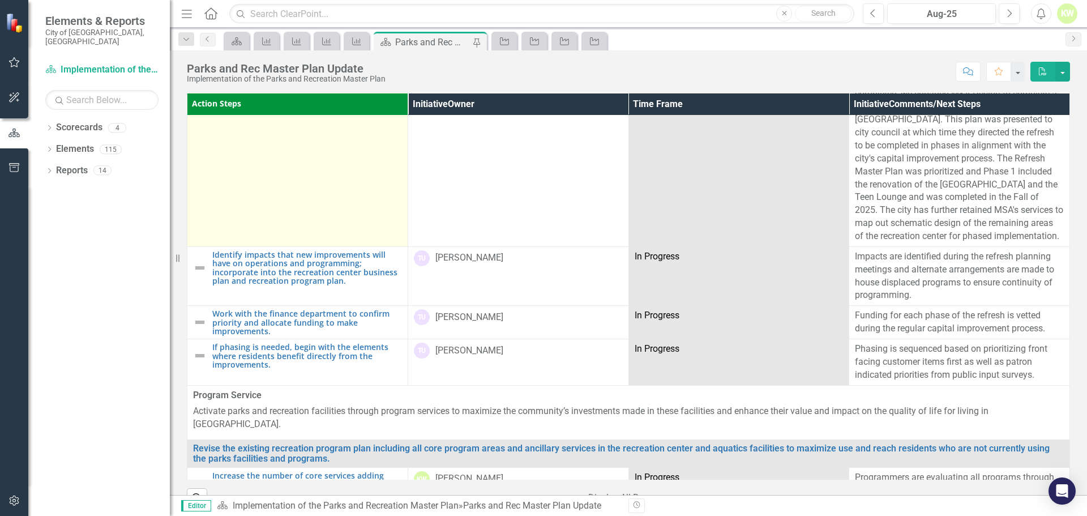
scroll to position [1585, 0]
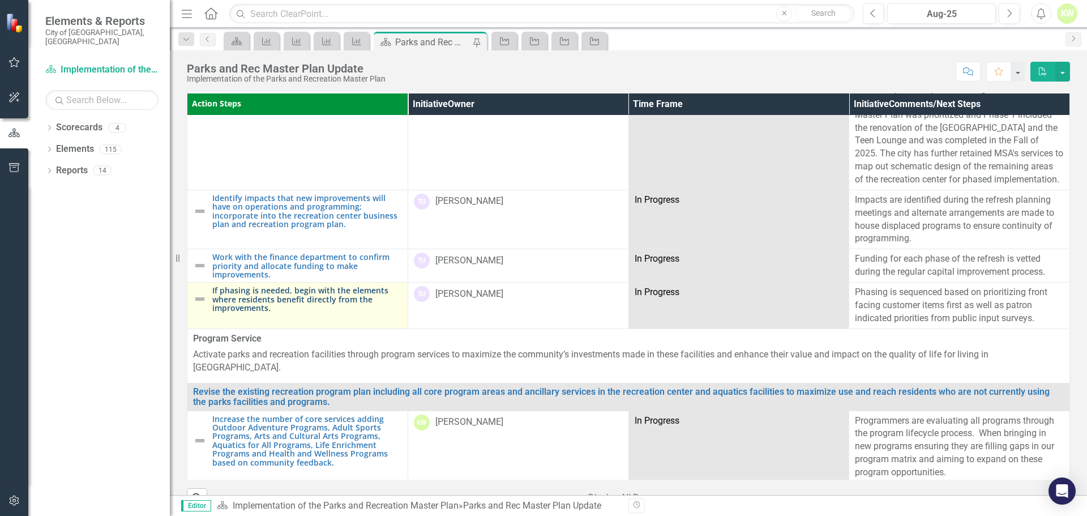
click at [294, 306] on link "If phasing is needed, begin with the elements where residents benefit directly …" at bounding box center [307, 299] width 190 height 26
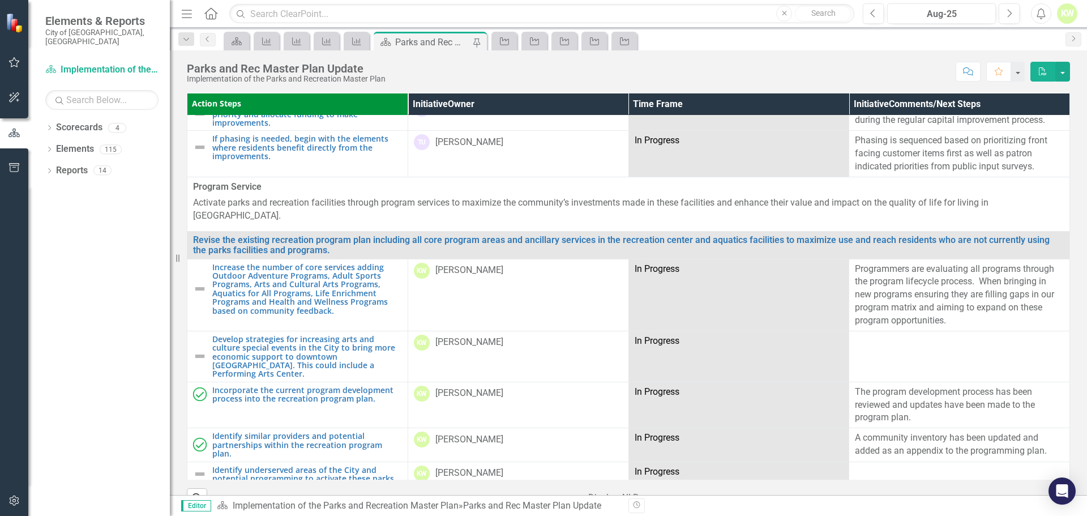
scroll to position [1812, 0]
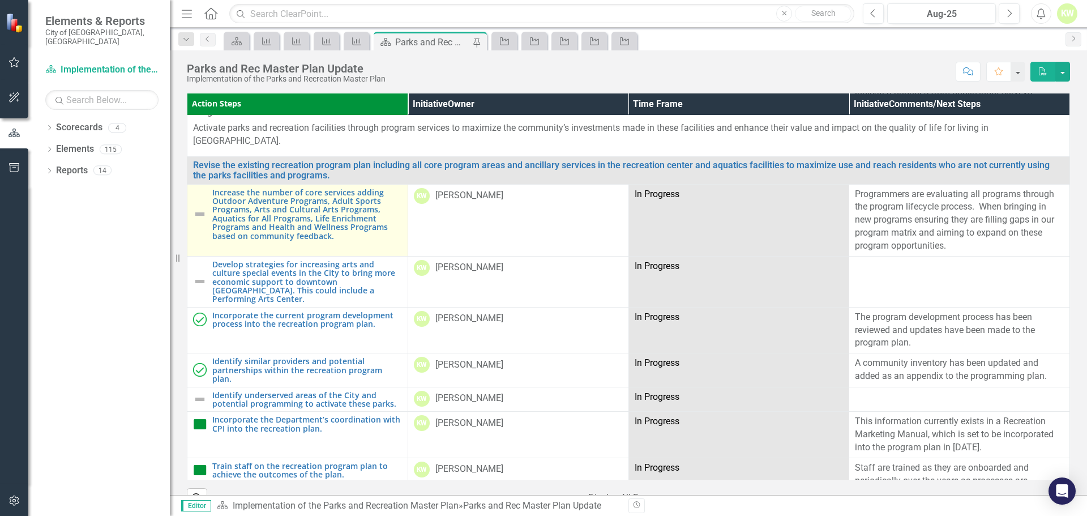
click at [199, 208] on img at bounding box center [200, 214] width 14 height 14
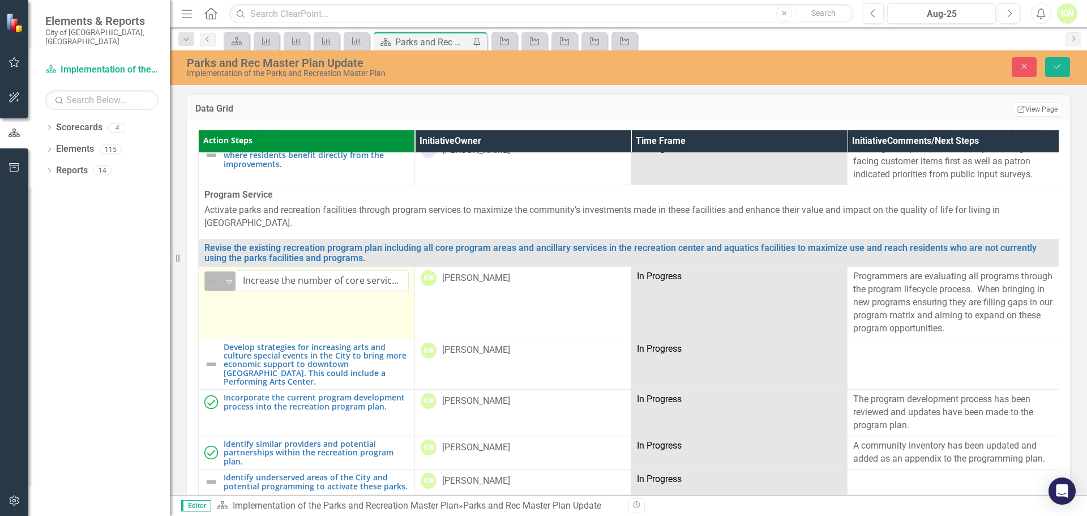
click at [219, 275] on img at bounding box center [215, 282] width 14 height 14
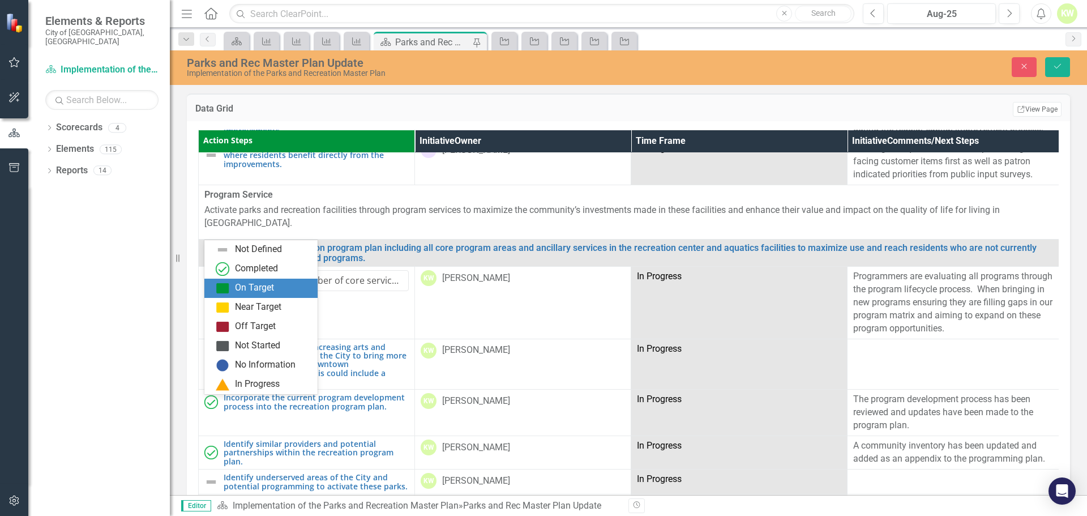
click at [226, 286] on img at bounding box center [223, 288] width 14 height 14
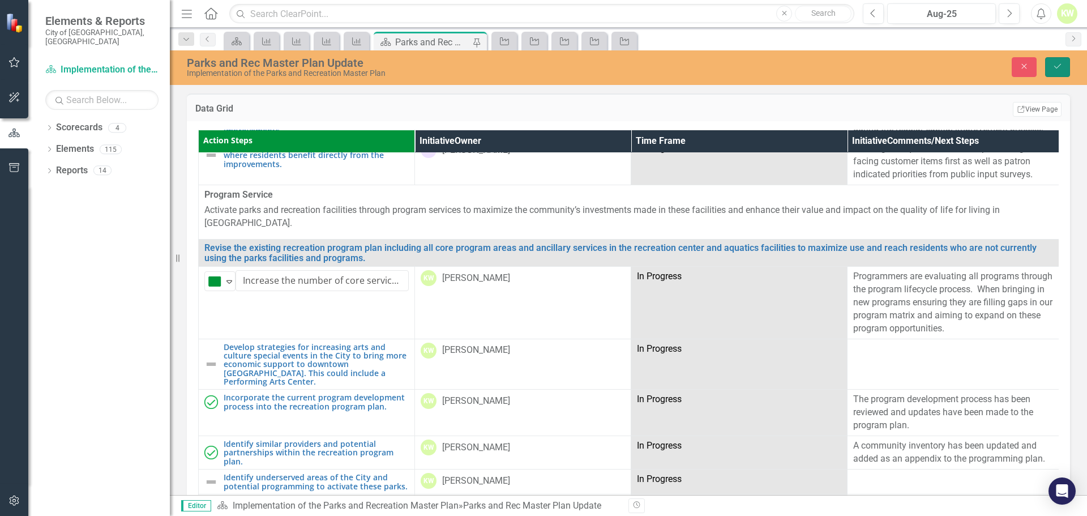
click at [1058, 73] on button "Save" at bounding box center [1057, 67] width 25 height 20
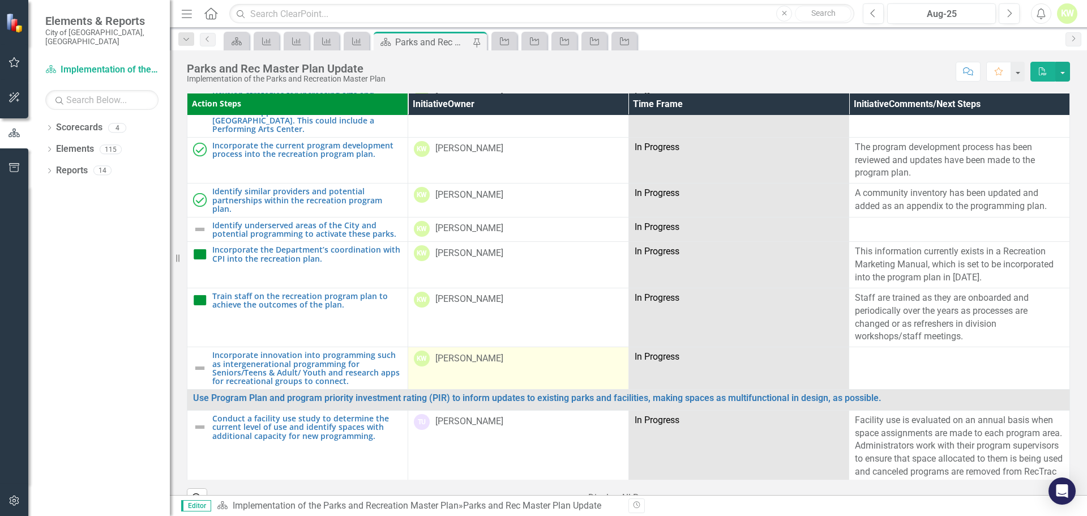
scroll to position [2038, 0]
